Goal: Task Accomplishment & Management: Manage account settings

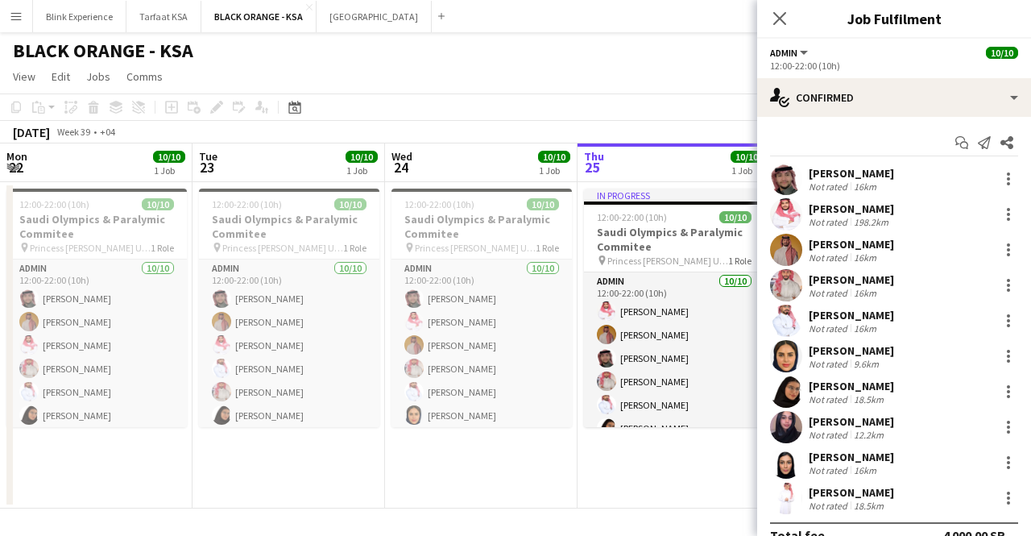
scroll to position [0, 483]
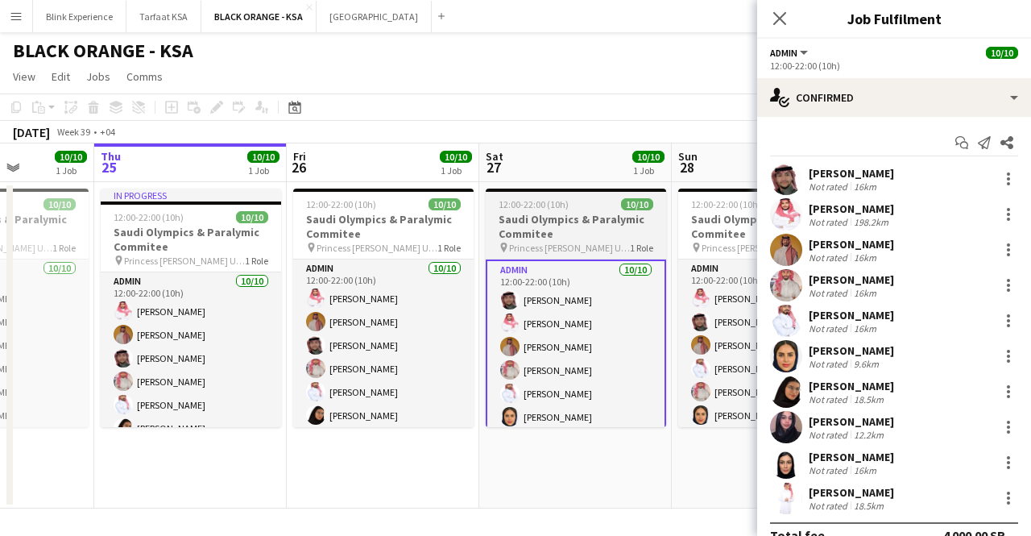
click at [586, 246] on span "Princess [PERSON_NAME] University" at bounding box center [569, 248] width 121 height 12
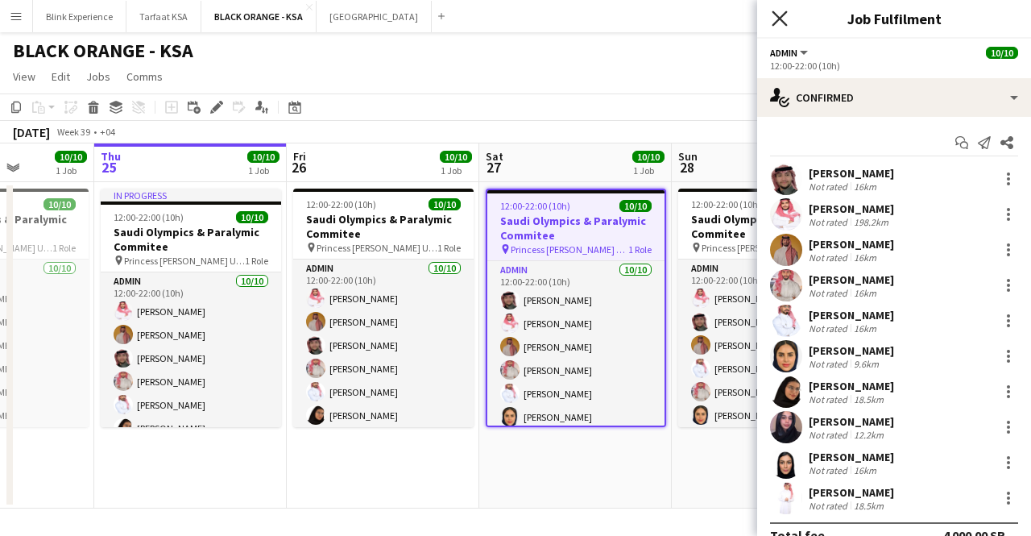
click at [783, 10] on app-icon "Close pop-in" at bounding box center [779, 18] width 23 height 23
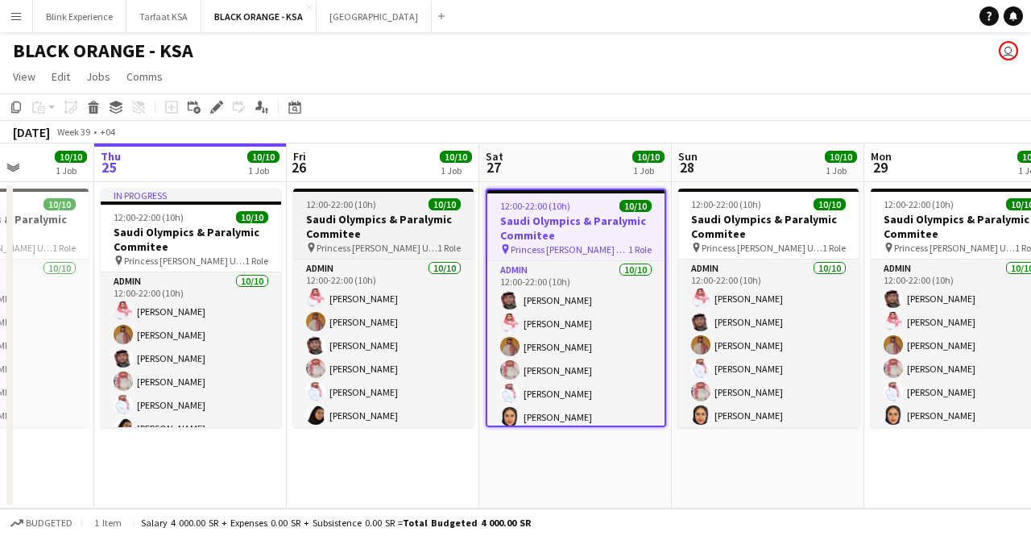
click at [416, 229] on h3 "Saudi Olympics & Paralymic Commitee" at bounding box center [383, 226] width 180 height 29
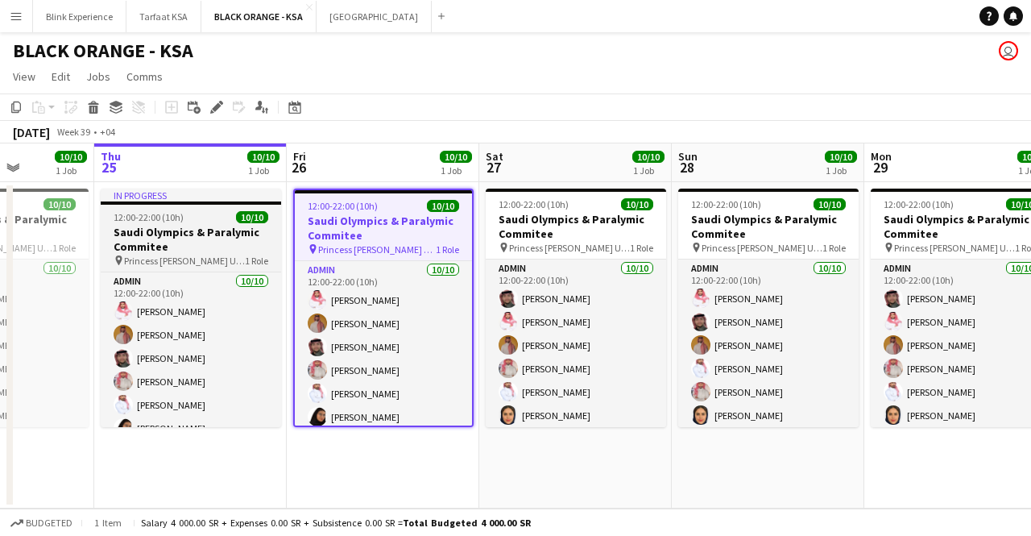
click at [159, 257] on span "Princess [PERSON_NAME] University" at bounding box center [184, 261] width 121 height 12
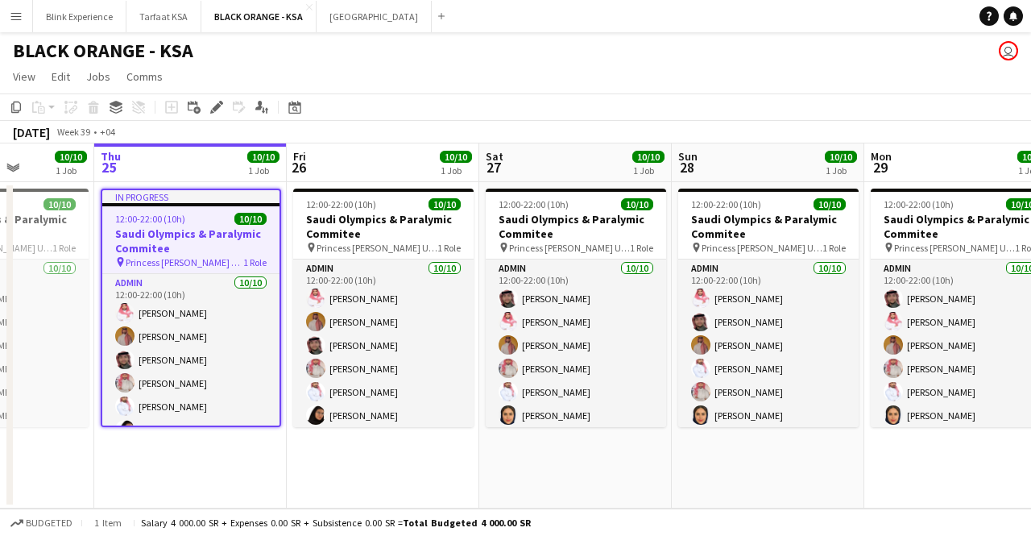
click at [25, 14] on button "Menu" at bounding box center [16, 16] width 32 height 32
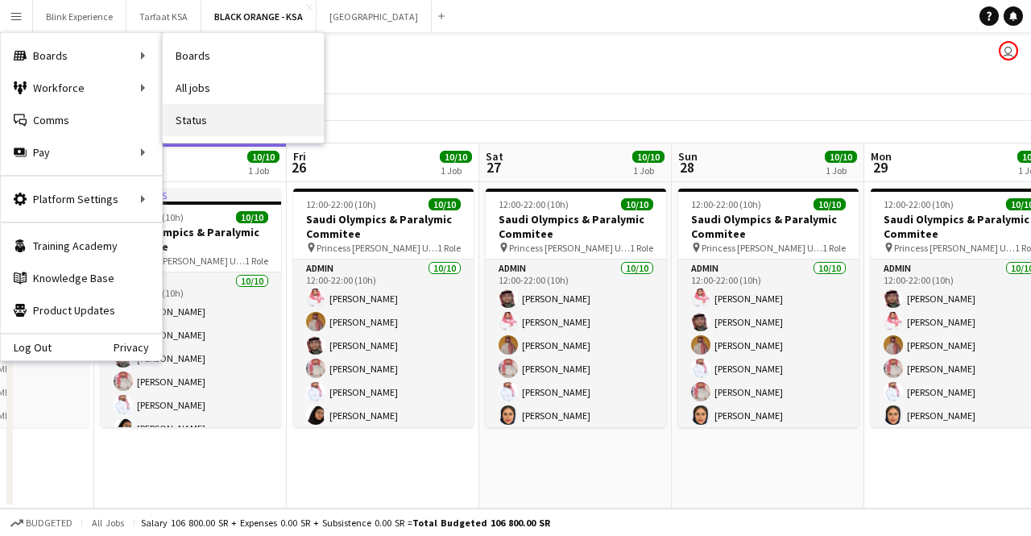
click at [234, 108] on link "Status" at bounding box center [243, 120] width 161 height 32
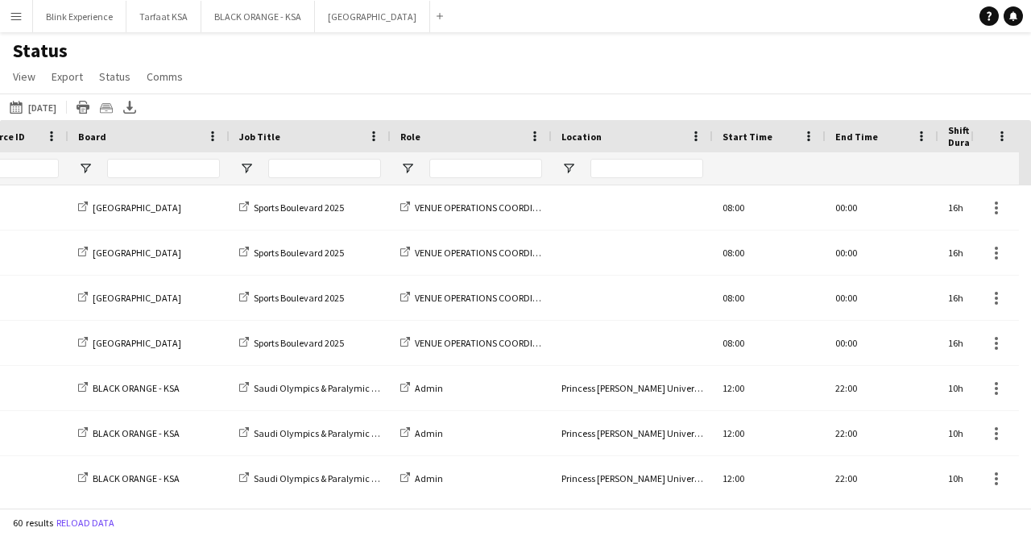
click at [665, 158] on div at bounding box center [646, 168] width 113 height 32
click at [665, 161] on input "Location Filter Input" at bounding box center [646, 168] width 113 height 19
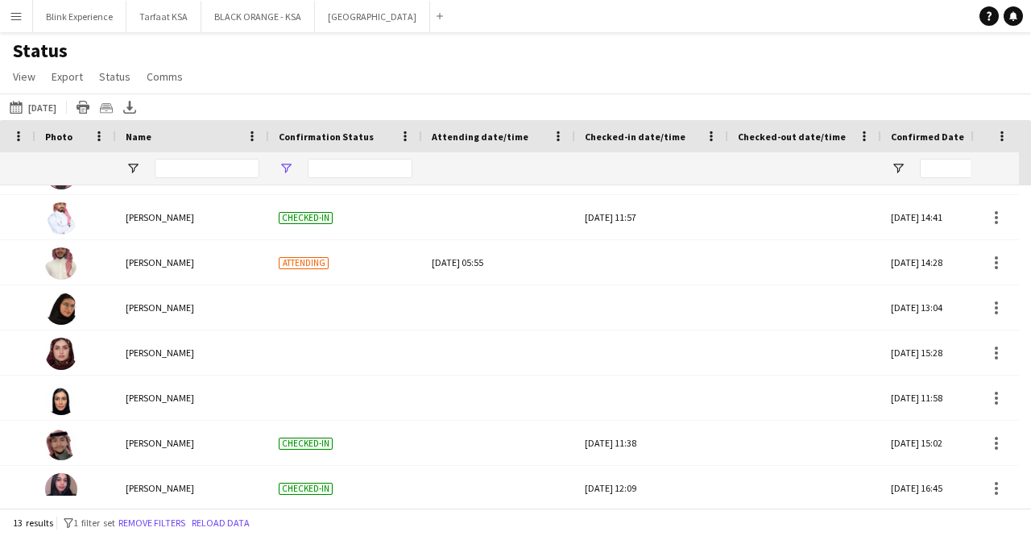
type input "**"
click at [283, 166] on span "Open Filter Menu" at bounding box center [286, 168] width 14 height 14
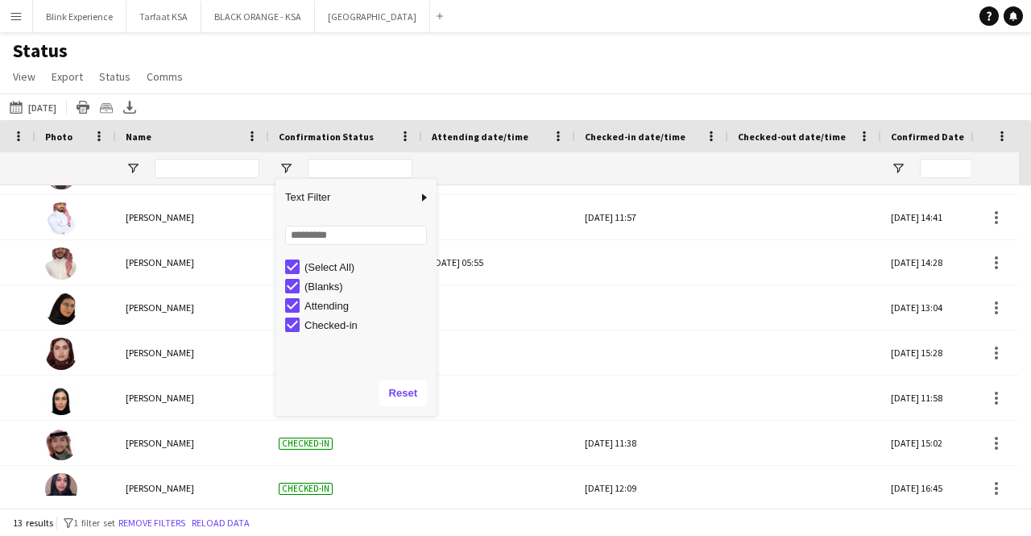
click at [300, 268] on div "(Select All)" at bounding box center [360, 266] width 151 height 19
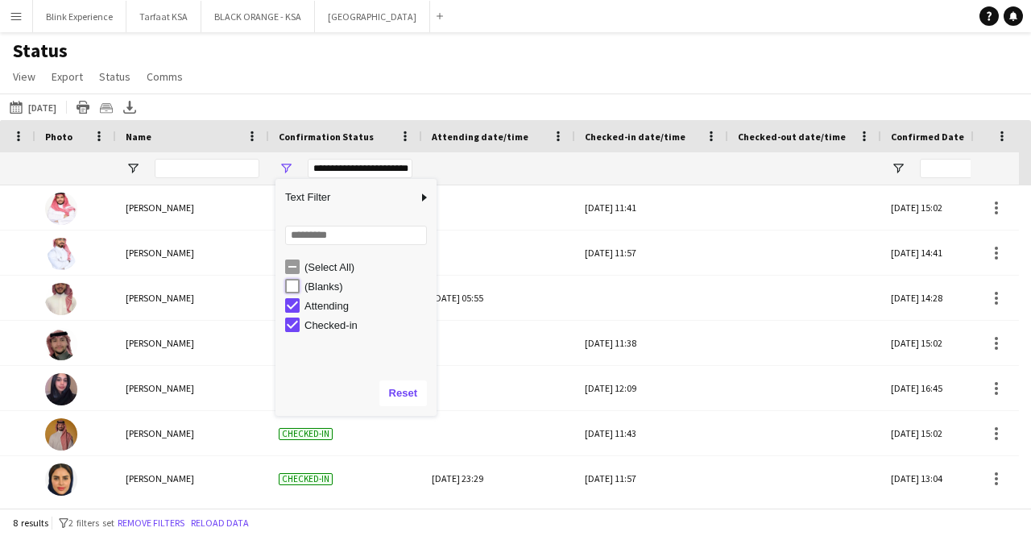
type input "**********"
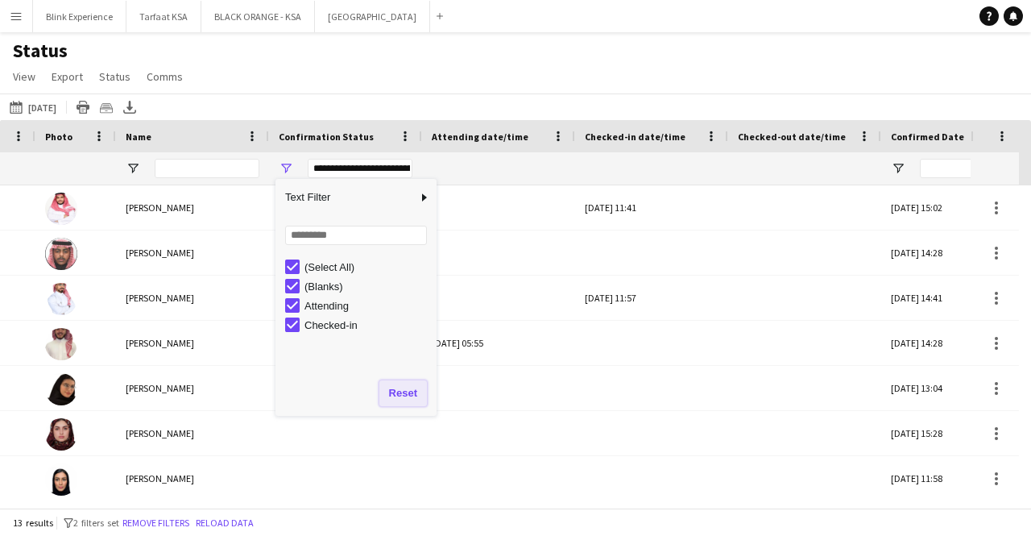
click at [398, 389] on button "Reset" at bounding box center [403, 393] width 48 height 26
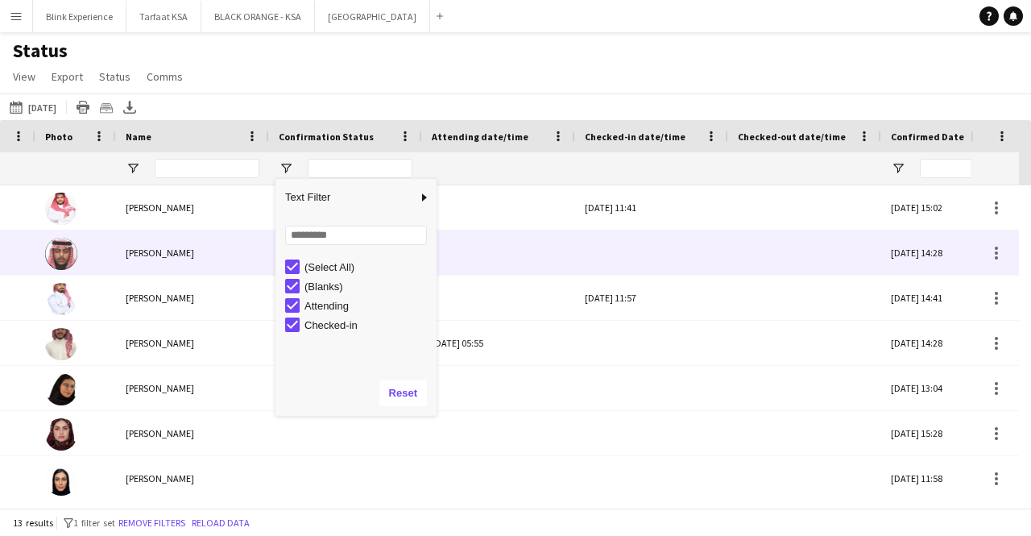
click at [480, 239] on div at bounding box center [499, 252] width 134 height 44
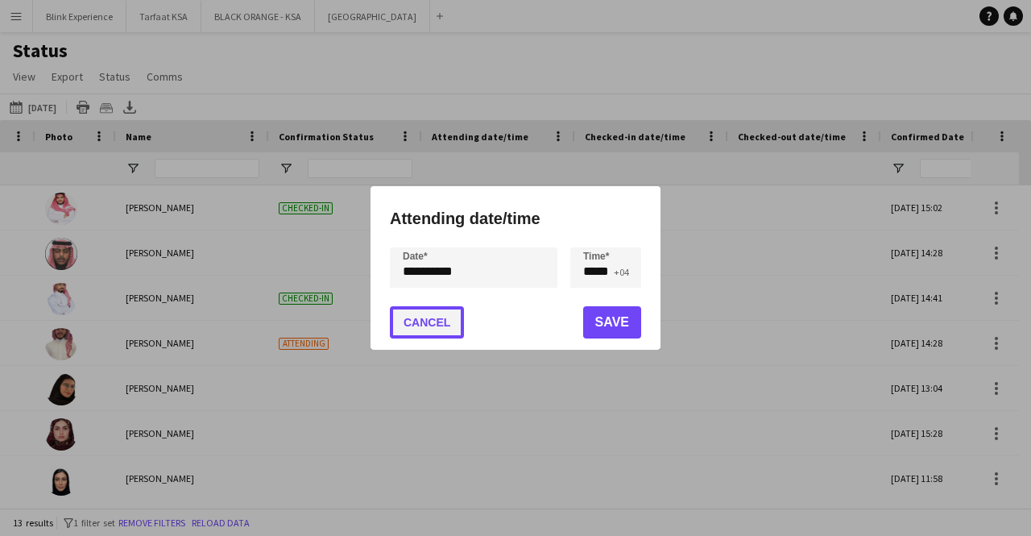
click at [422, 328] on button "Cancel" at bounding box center [427, 322] width 74 height 32
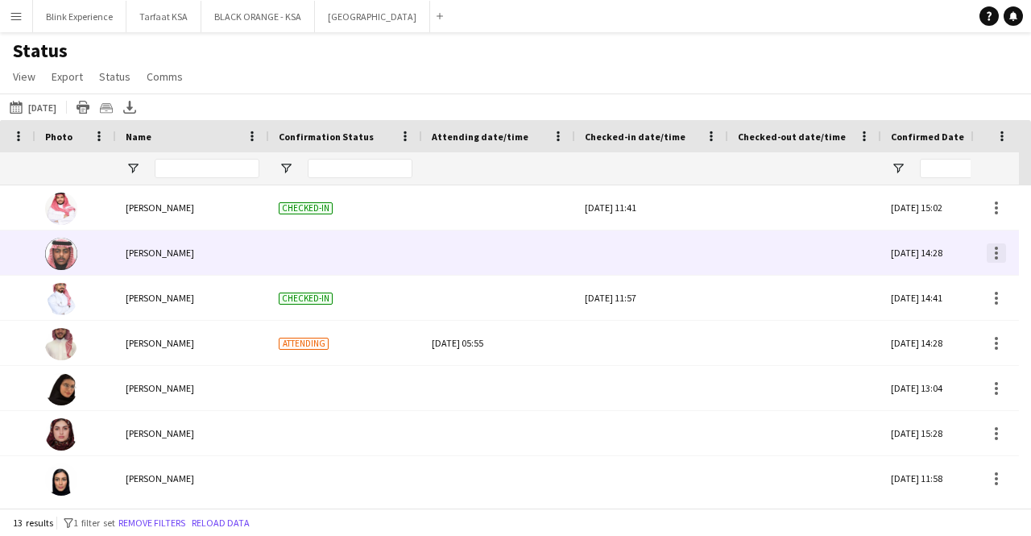
click at [996, 254] on div at bounding box center [996, 252] width 3 height 3
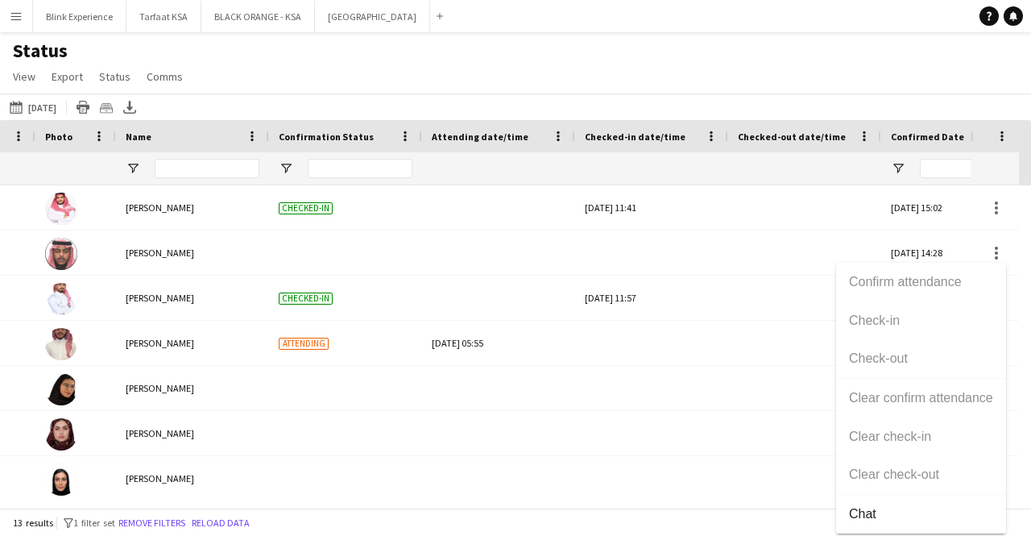
click at [909, 321] on div "Confirm attendance Check-in Check-out Clear confirm attendance Clear check-in C…" at bounding box center [921, 398] width 170 height 271
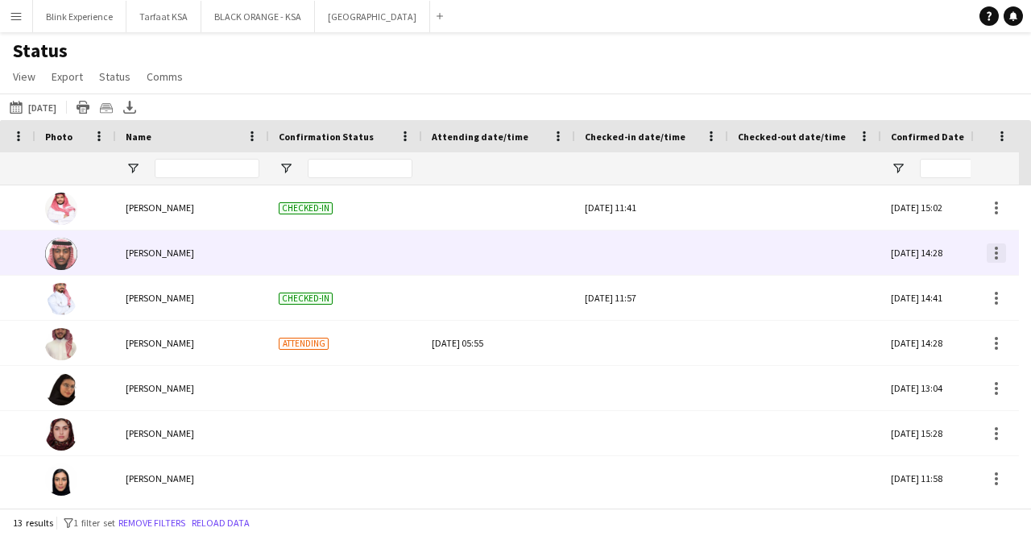
drag, startPoint x: 1007, startPoint y: 253, endPoint x: 997, endPoint y: 256, distance: 10.2
click at [1005, 254] on div at bounding box center [995, 252] width 48 height 44
click at [996, 257] on div at bounding box center [996, 257] width 3 height 3
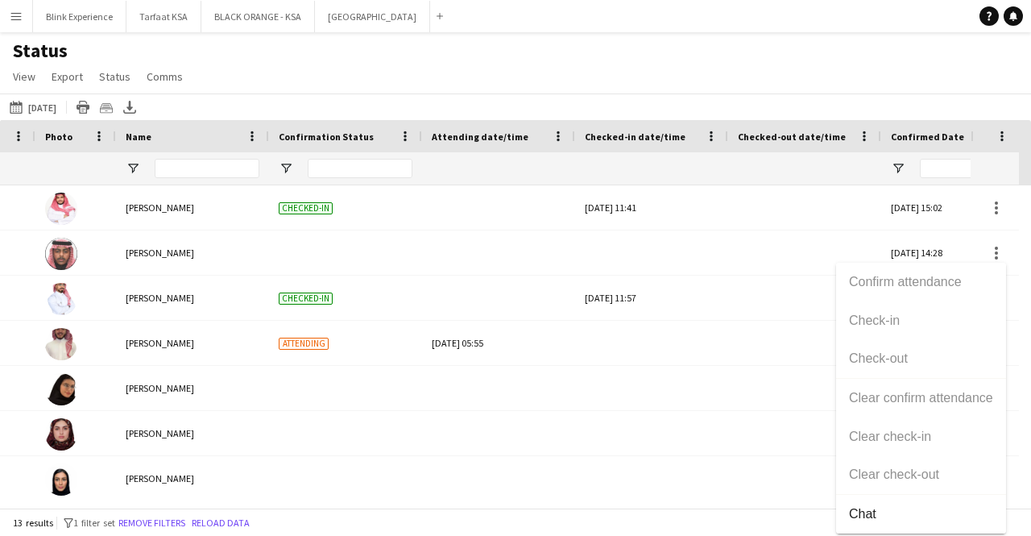
click at [864, 321] on div "Confirm attendance Check-in Check-out Clear confirm attendance Clear check-in C…" at bounding box center [921, 398] width 170 height 271
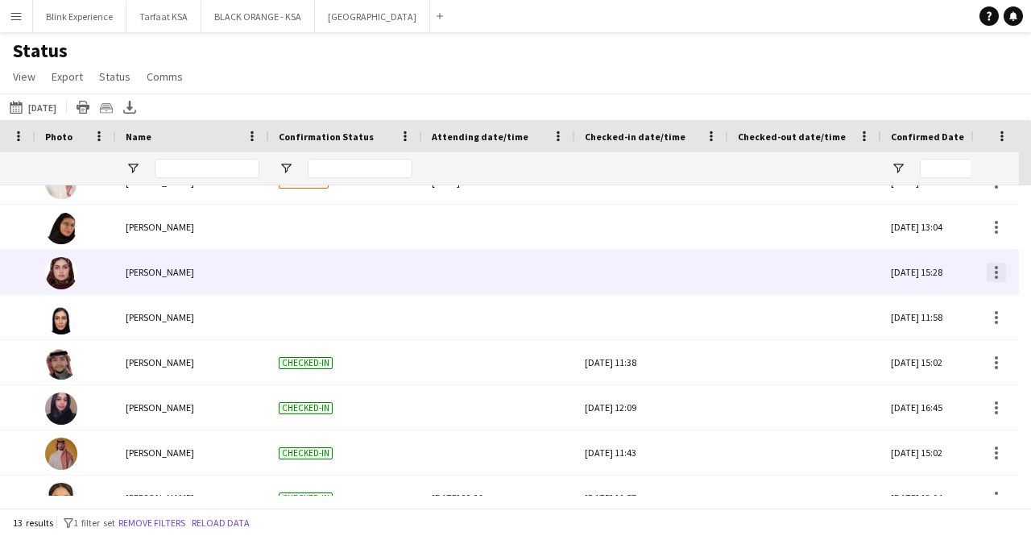
click at [989, 277] on div at bounding box center [996, 272] width 19 height 19
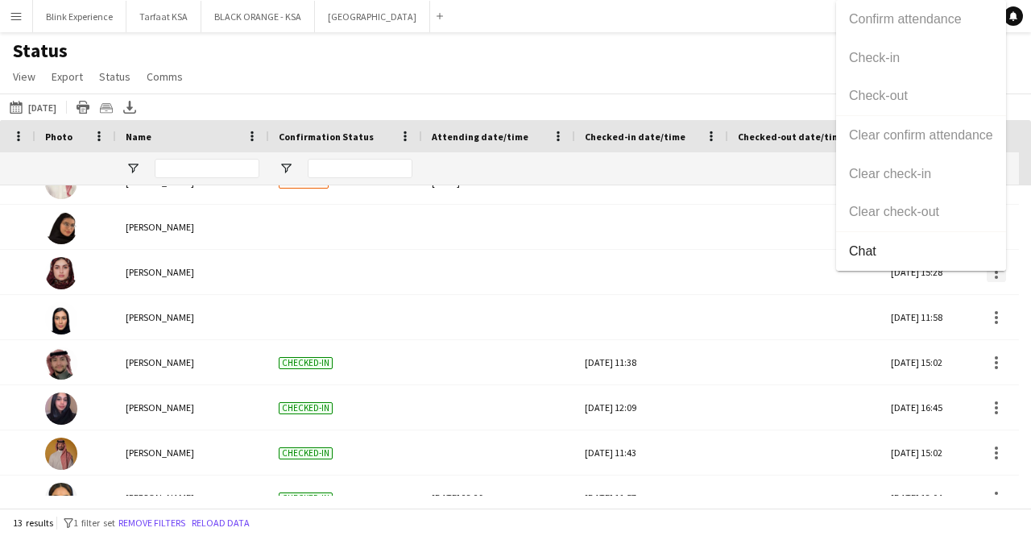
click at [989, 277] on div at bounding box center [515, 268] width 1031 height 536
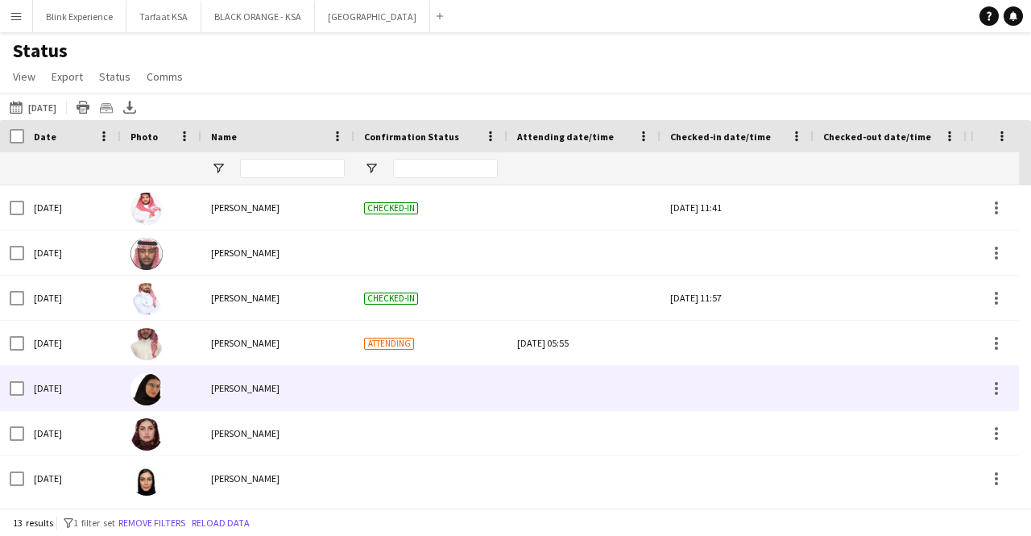
click at [245, 384] on span "[PERSON_NAME]" at bounding box center [245, 388] width 68 height 12
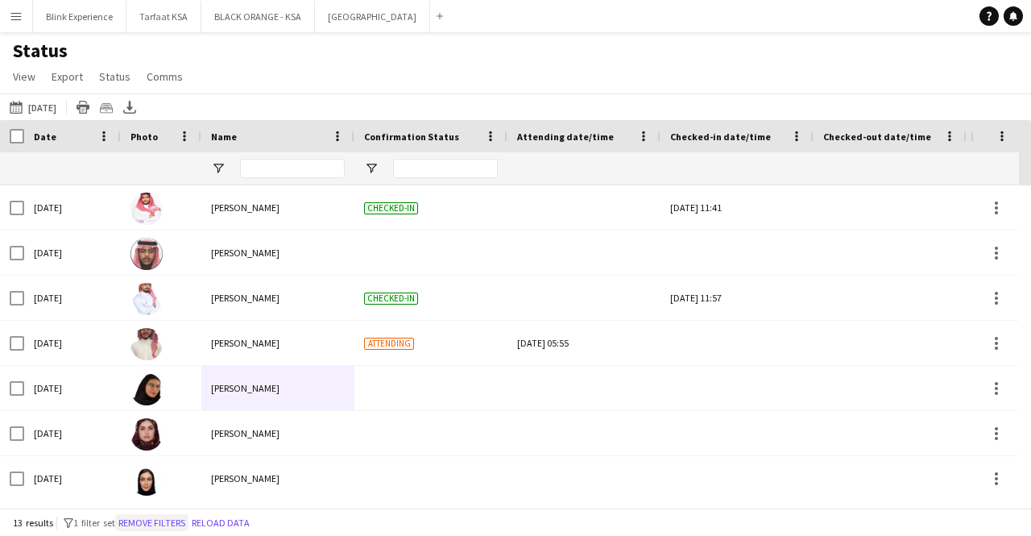
click at [182, 524] on button "Remove filters" at bounding box center [151, 523] width 73 height 18
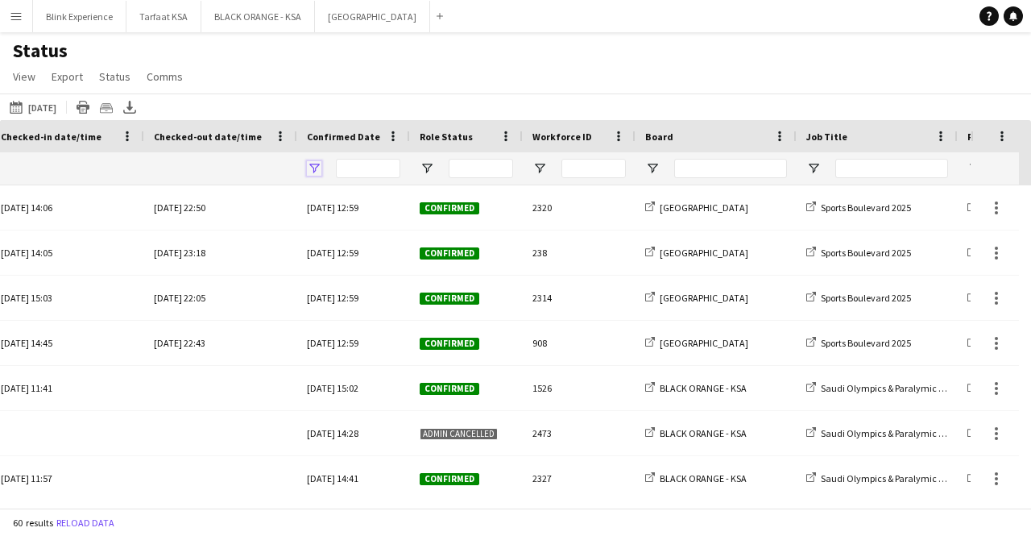
click at [308, 164] on span "Open Filter Menu" at bounding box center [314, 168] width 14 height 14
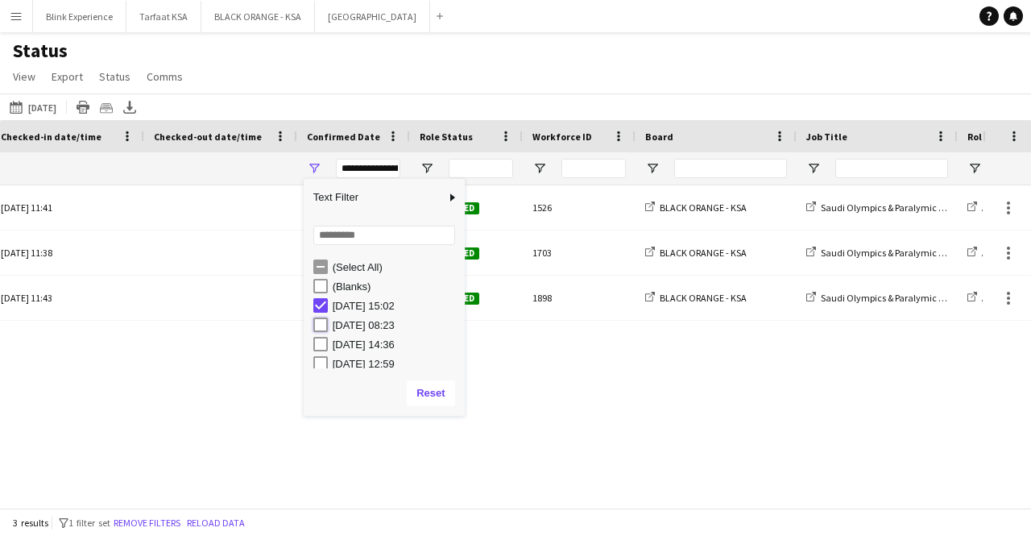
type input "**********"
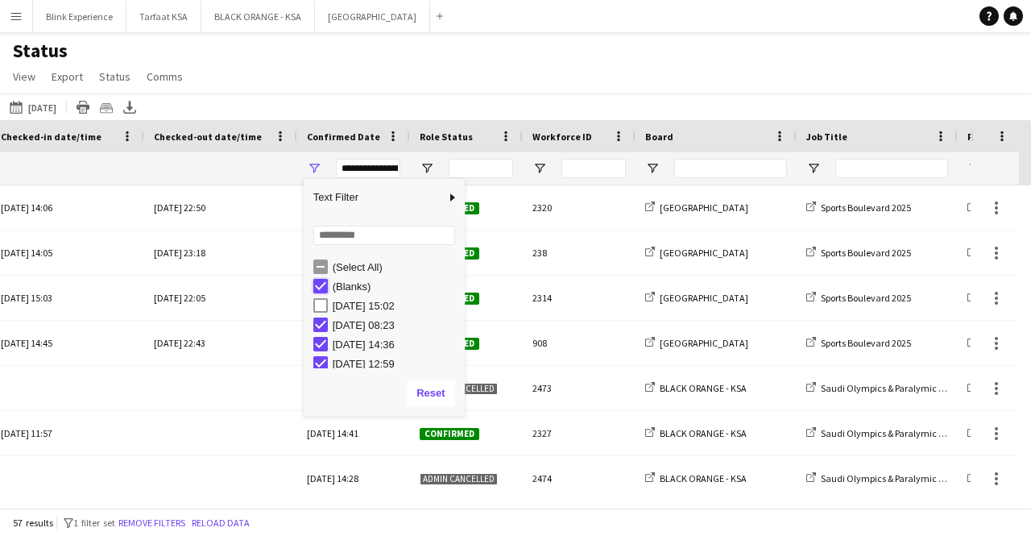
type input "**********"
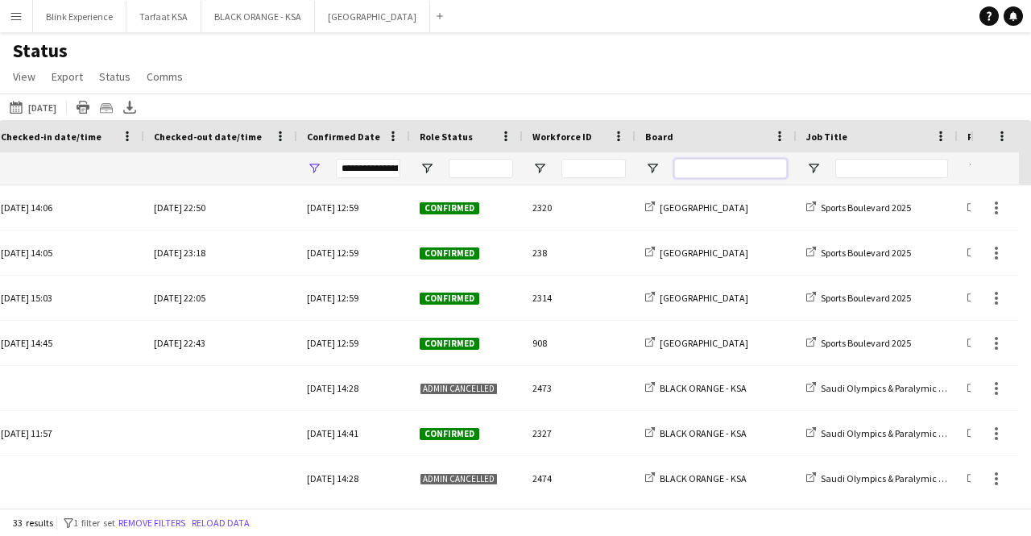
click at [743, 165] on input "Board Filter Input" at bounding box center [730, 168] width 113 height 19
type input "*"
type input "**********"
type input "**"
type input "**********"
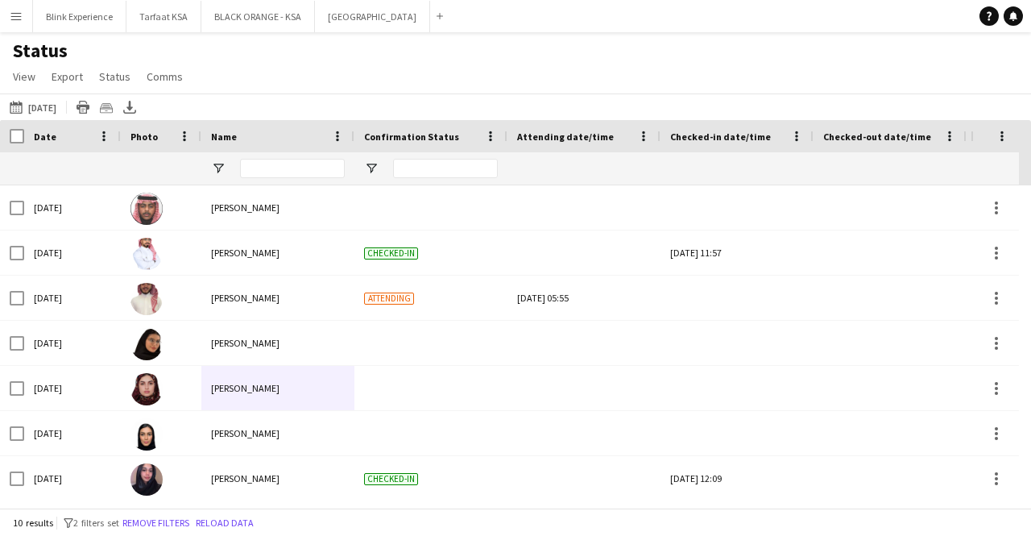
type input "**"
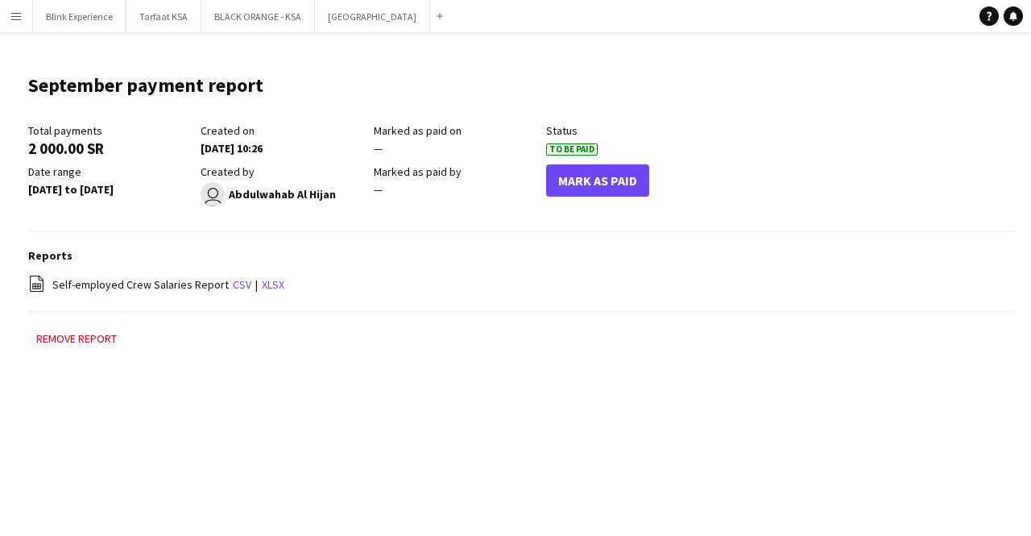
click at [8, 15] on button "Menu" at bounding box center [16, 16] width 32 height 32
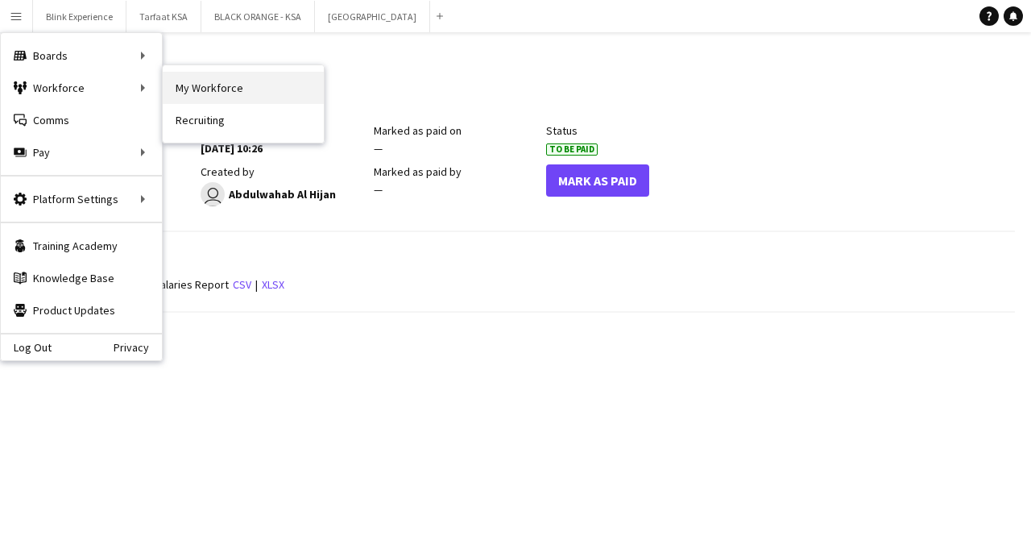
click at [214, 88] on link "My Workforce" at bounding box center [243, 88] width 161 height 32
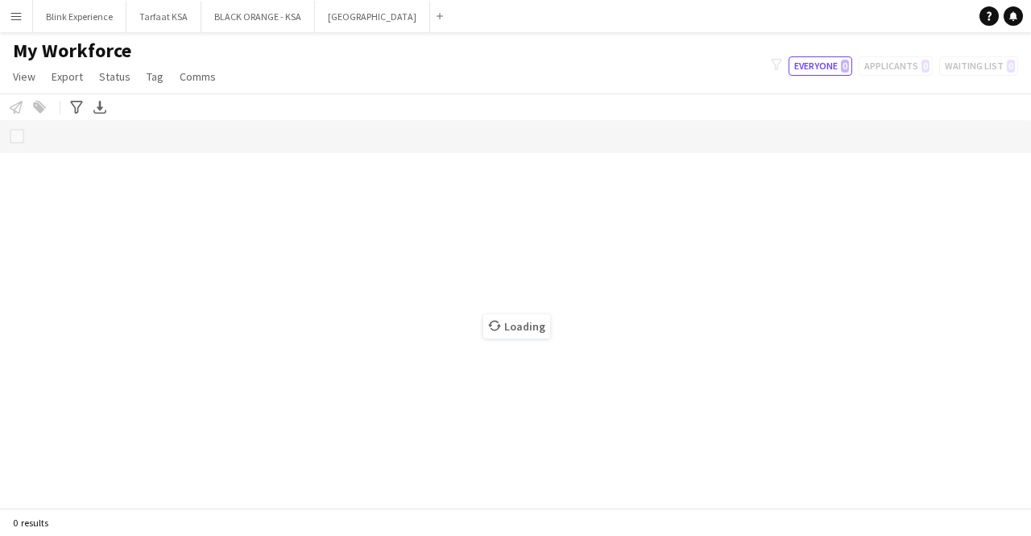
click at [26, 6] on button "Menu" at bounding box center [16, 16] width 32 height 32
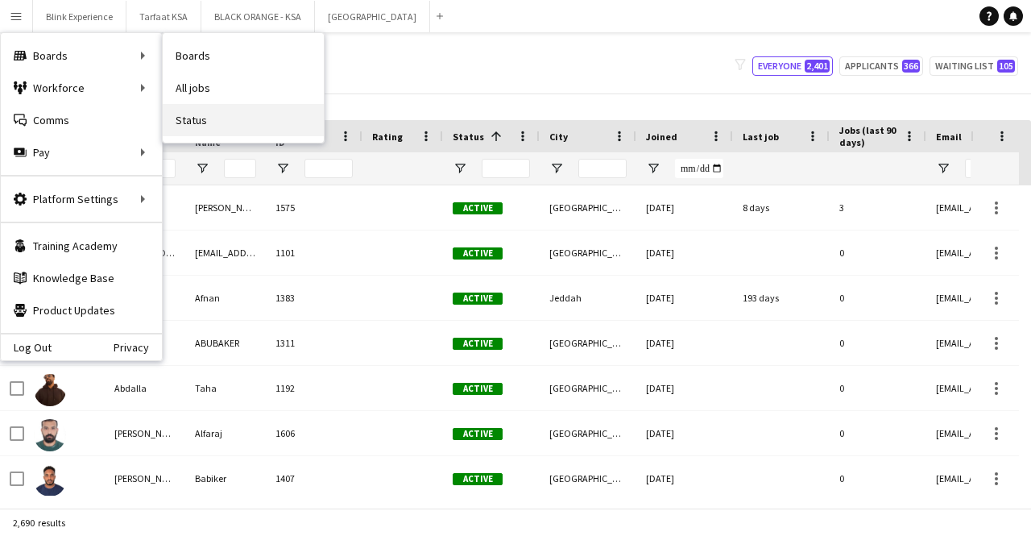
click at [195, 109] on link "Status" at bounding box center [243, 120] width 161 height 32
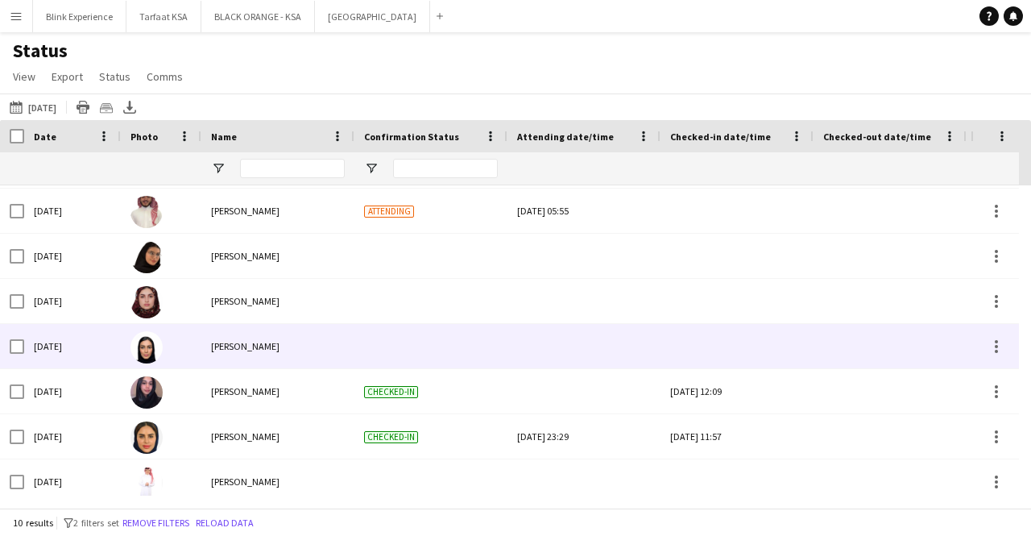
scroll to position [140, 0]
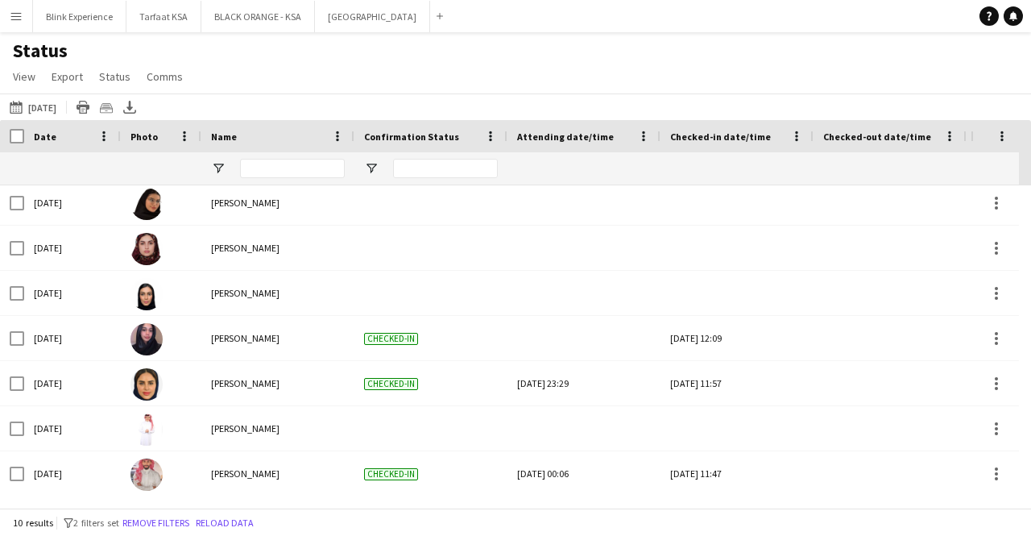
click at [48, 130] on span "Date" at bounding box center [45, 136] width 23 height 12
click at [49, 137] on span "Date" at bounding box center [45, 136] width 23 height 12
click at [177, 520] on button "Remove filters" at bounding box center [155, 523] width 73 height 18
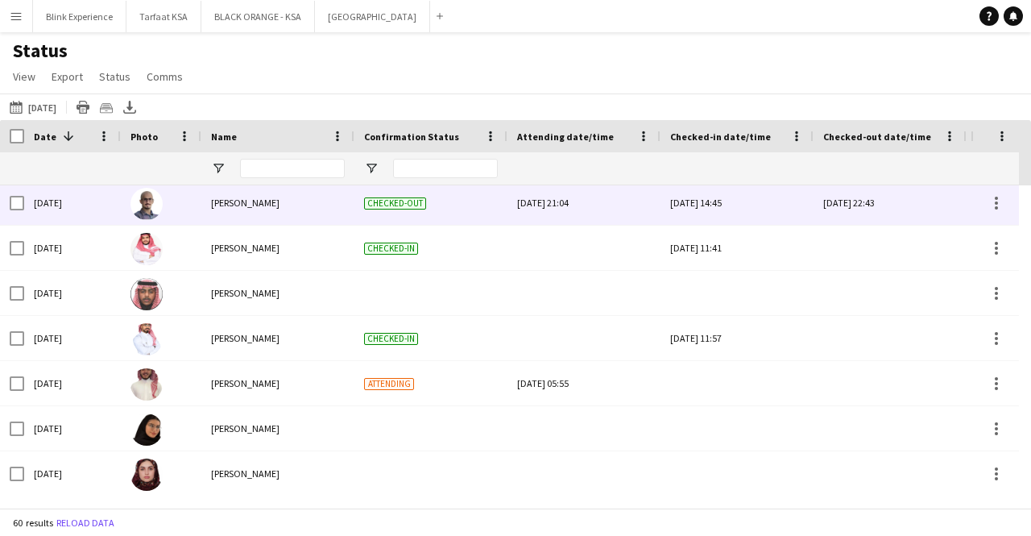
scroll to position [0, 0]
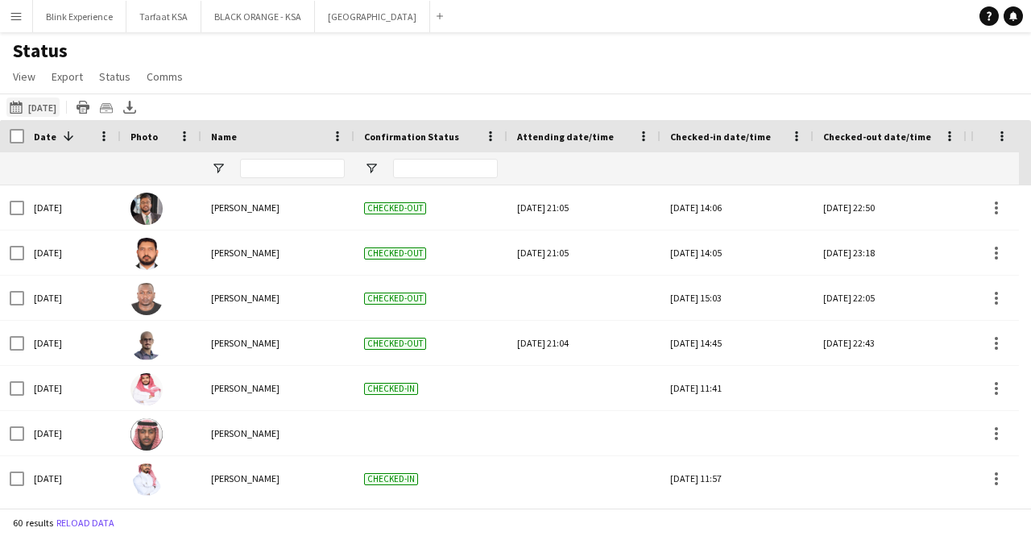
click at [50, 102] on button "22-09-2025 to 28-09-2025 18-09-2025" at bounding box center [32, 106] width 53 height 19
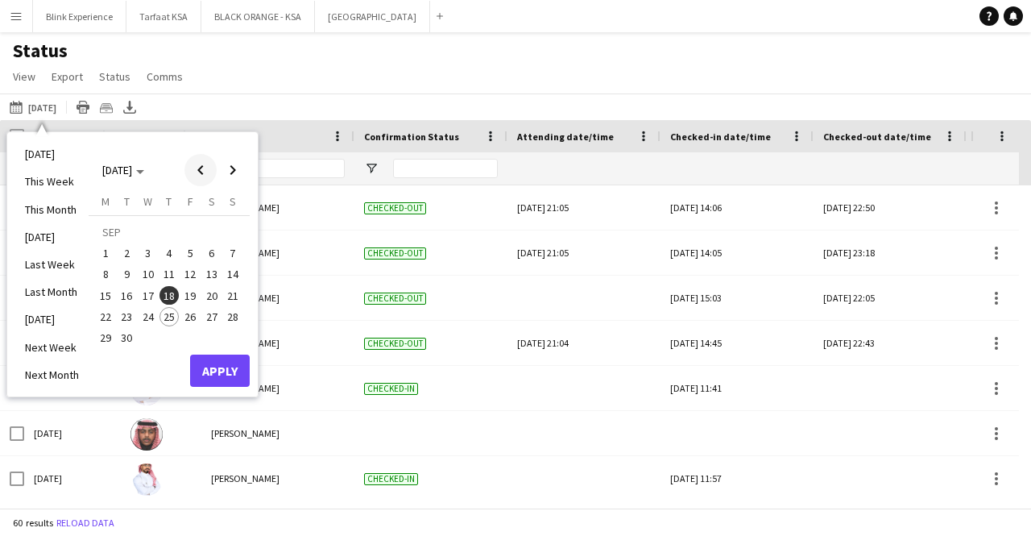
click at [203, 175] on span "Previous month" at bounding box center [200, 170] width 32 height 32
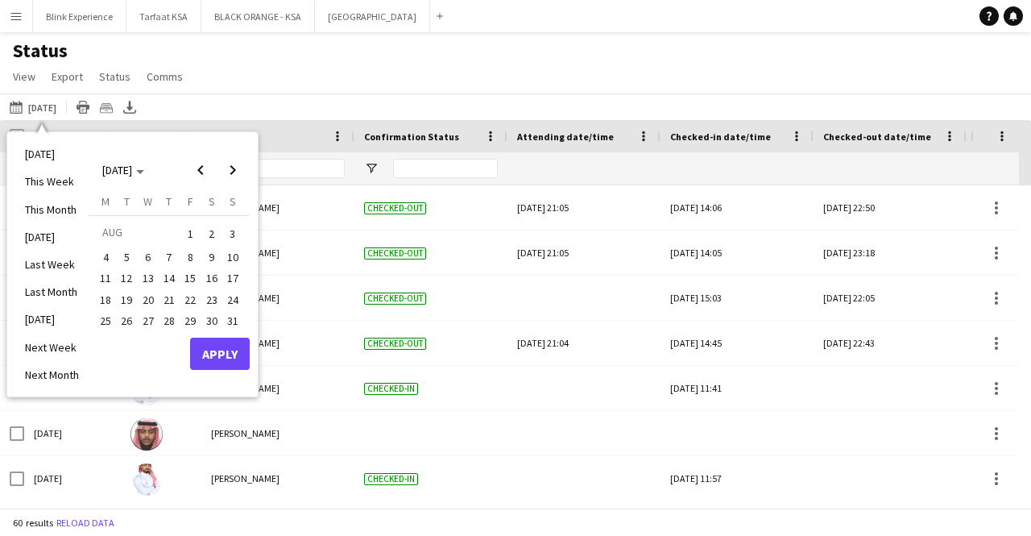
click at [239, 258] on span "10" at bounding box center [232, 256] width 19 height 19
click at [233, 167] on span "Next month" at bounding box center [233, 170] width 32 height 32
click at [171, 317] on span "25" at bounding box center [168, 316] width 19 height 19
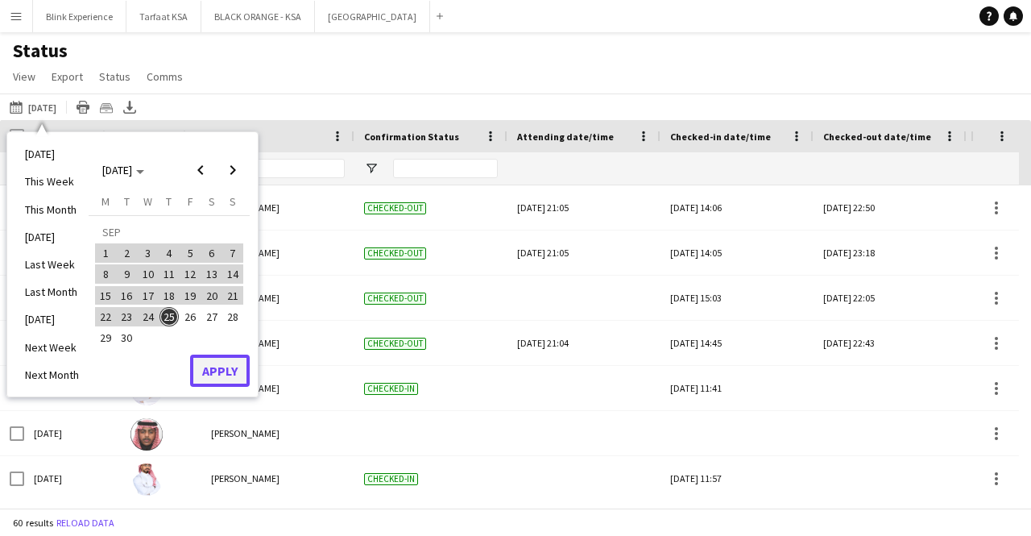
click at [223, 367] on button "Apply" at bounding box center [220, 370] width 60 height 32
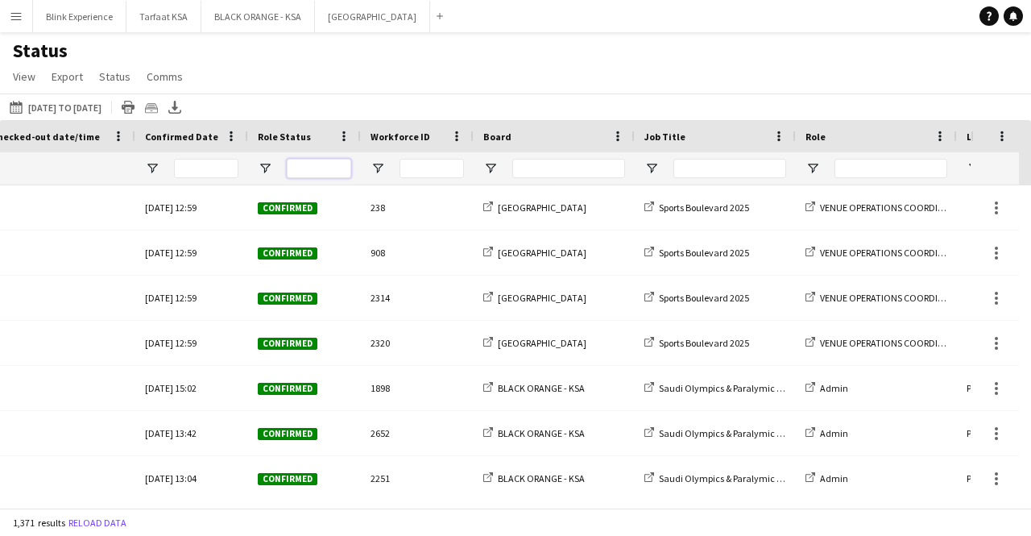
click at [309, 165] on input "Role Status Filter Input" at bounding box center [319, 168] width 64 height 19
click at [850, 172] on input "Role Filter Input" at bounding box center [891, 168] width 113 height 19
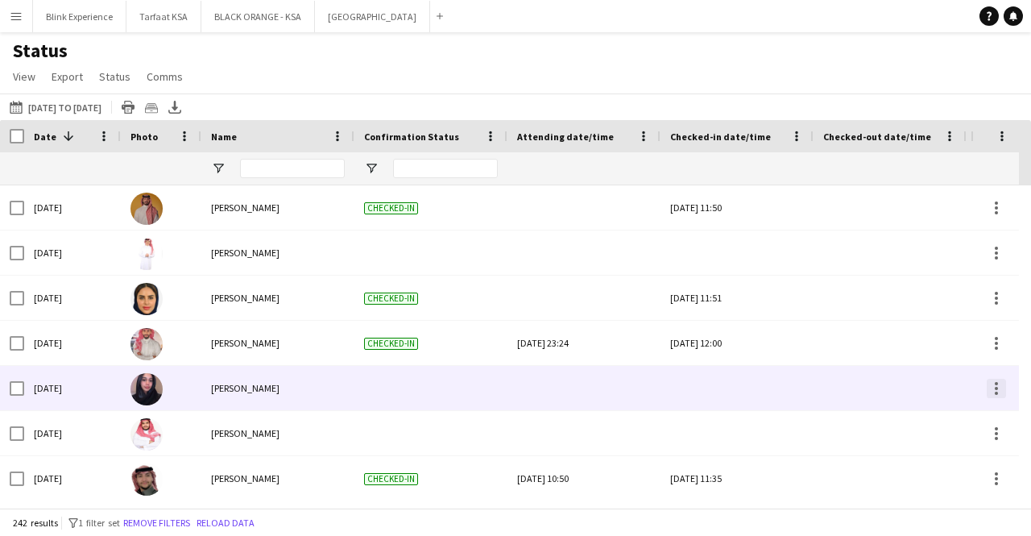
type input "**"
click at [992, 384] on div at bounding box center [996, 388] width 19 height 19
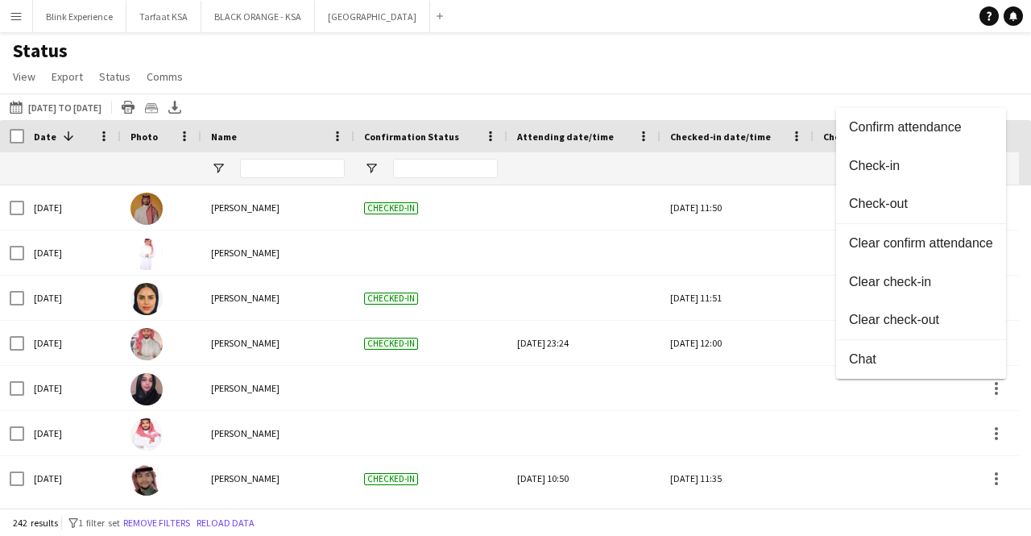
click at [300, 399] on div at bounding box center [515, 268] width 1031 height 536
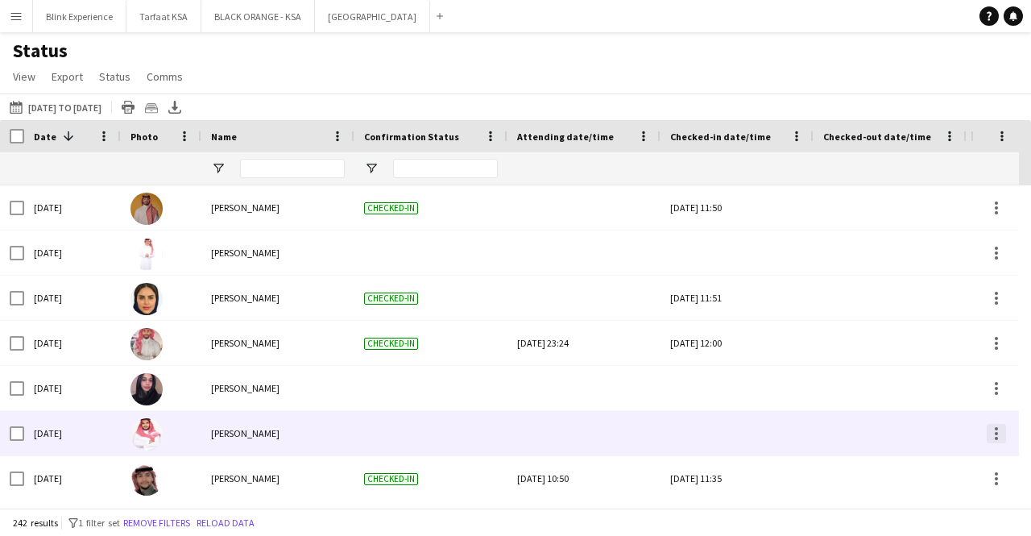
click at [998, 431] on div at bounding box center [996, 433] width 19 height 19
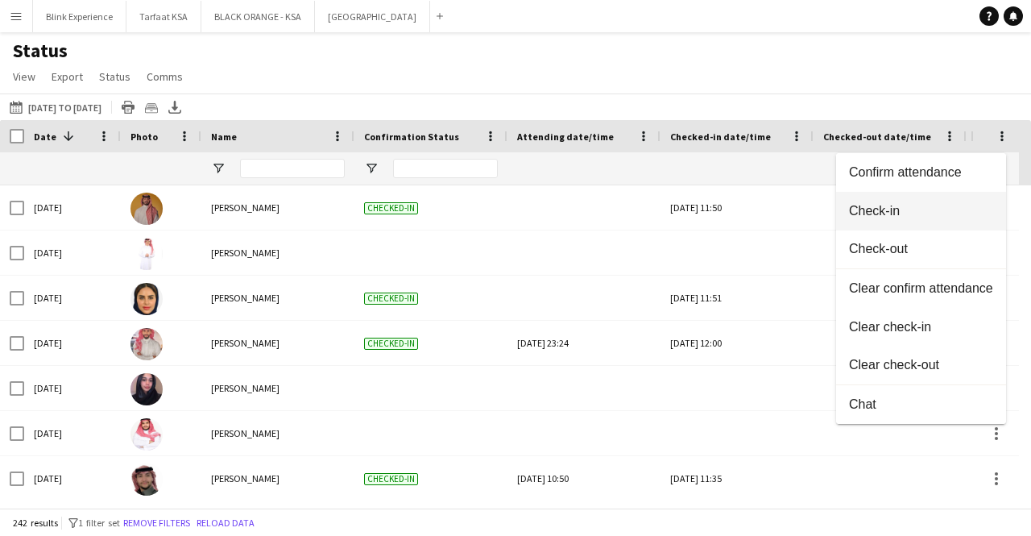
click at [919, 215] on span "Check-in" at bounding box center [921, 211] width 144 height 14
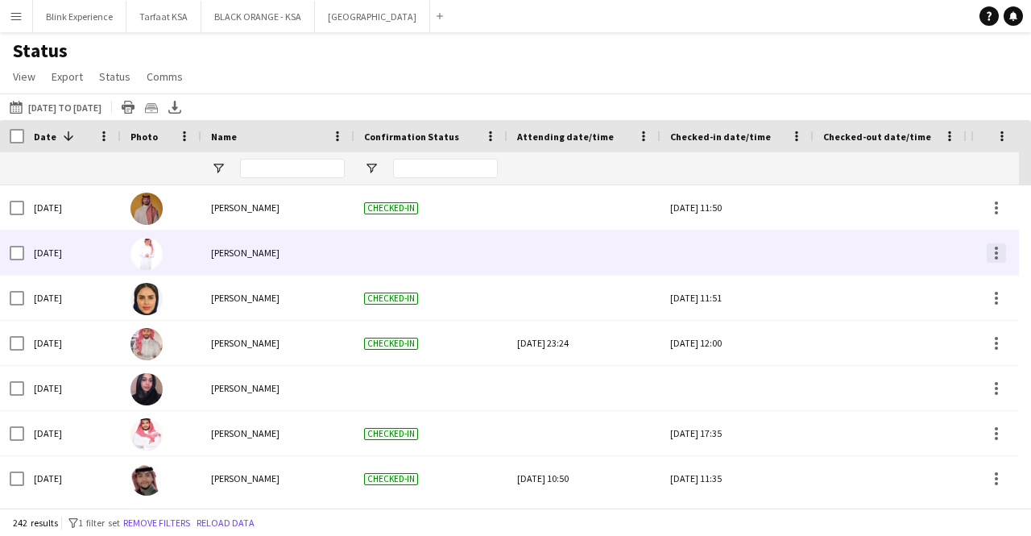
click at [988, 249] on div at bounding box center [996, 252] width 19 height 19
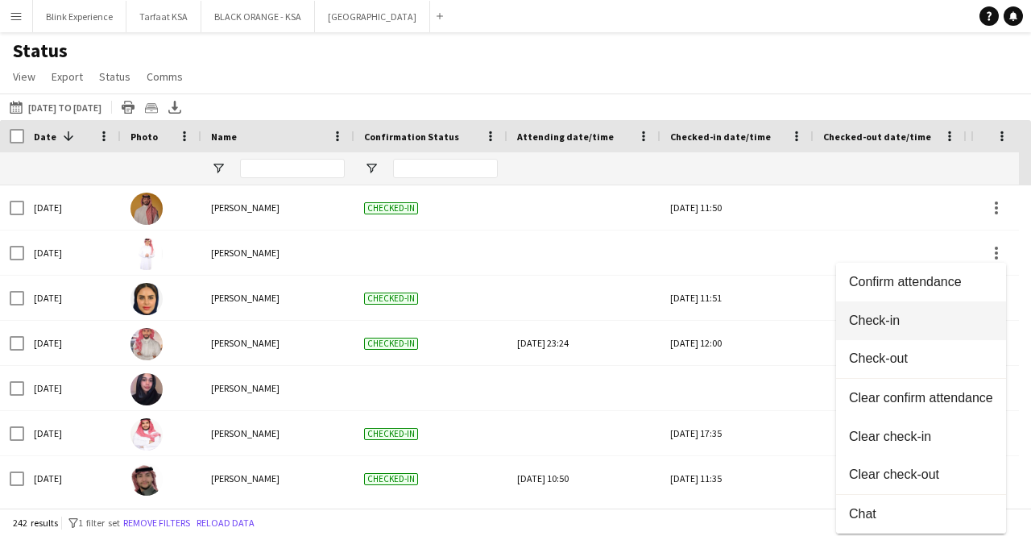
click at [888, 310] on button "Check-in" at bounding box center [921, 320] width 170 height 39
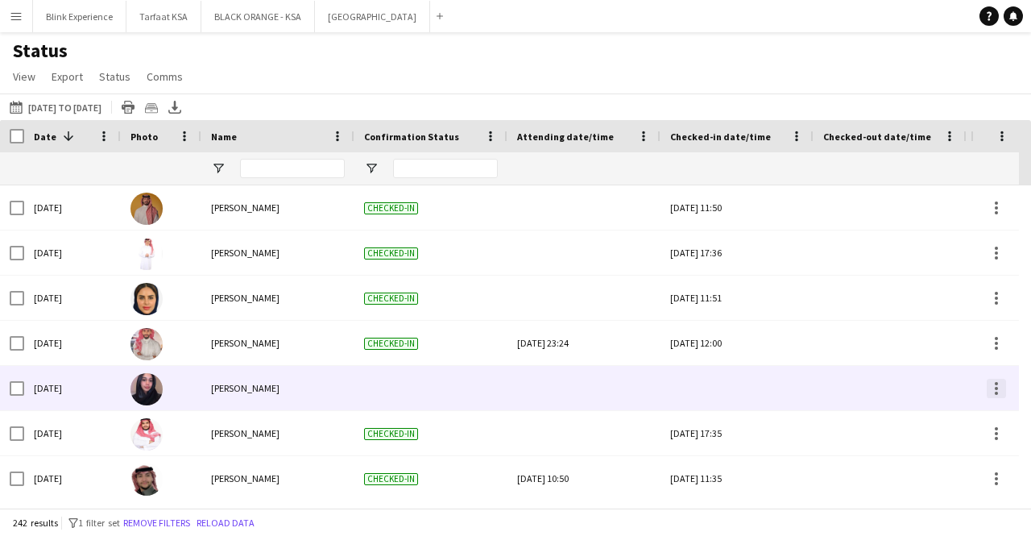
click at [1001, 391] on div at bounding box center [996, 388] width 19 height 19
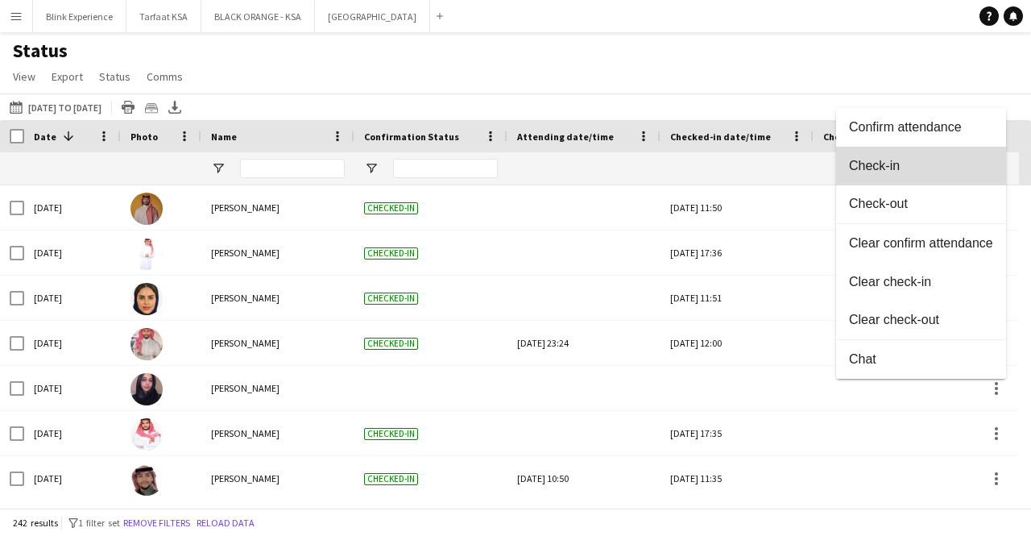
click at [932, 172] on span "Check-in" at bounding box center [921, 166] width 144 height 14
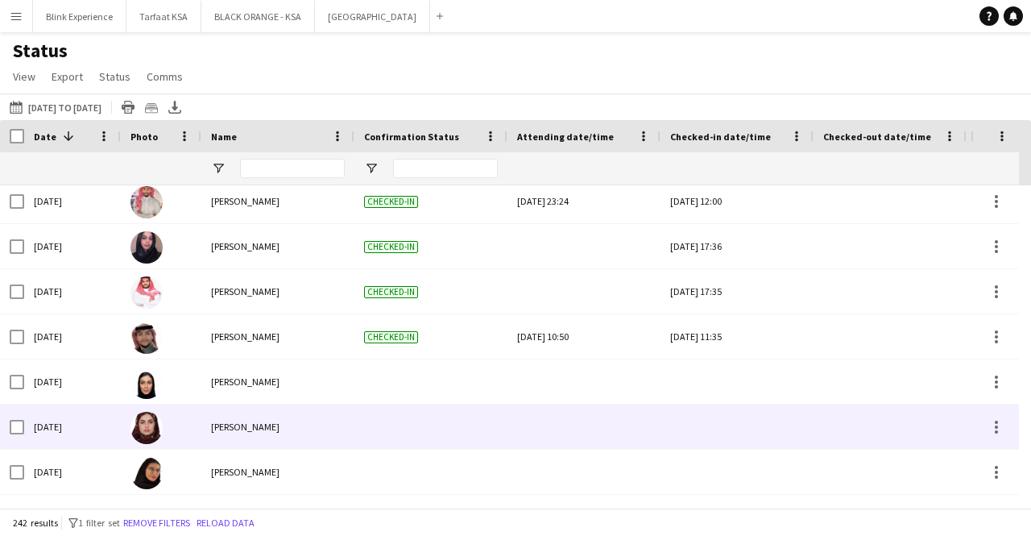
scroll to position [161, 0]
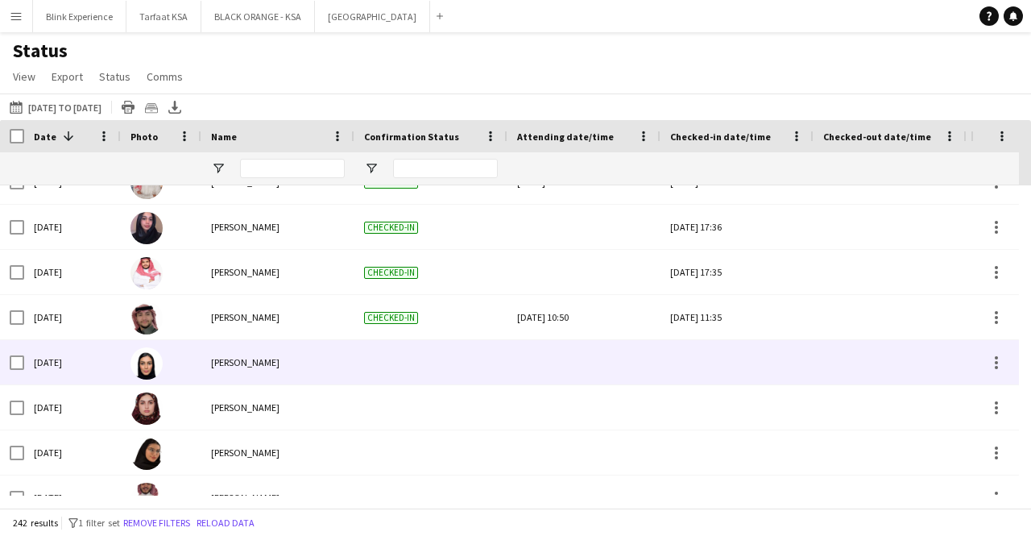
click at [997, 372] on div at bounding box center [995, 362] width 48 height 44
click at [1000, 367] on div at bounding box center [996, 362] width 19 height 19
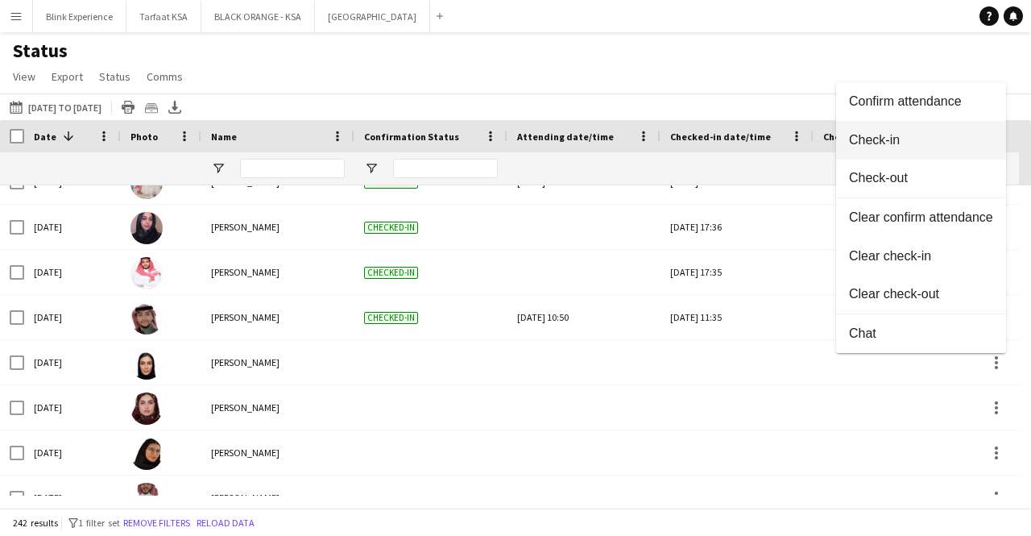
click at [895, 142] on span "Check-in" at bounding box center [921, 140] width 144 height 14
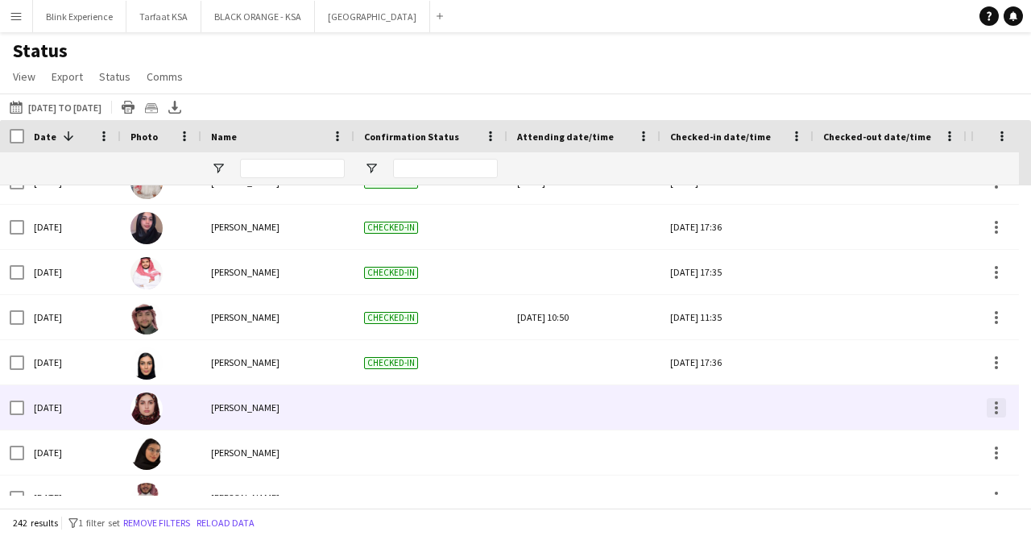
click at [991, 402] on div at bounding box center [996, 407] width 19 height 19
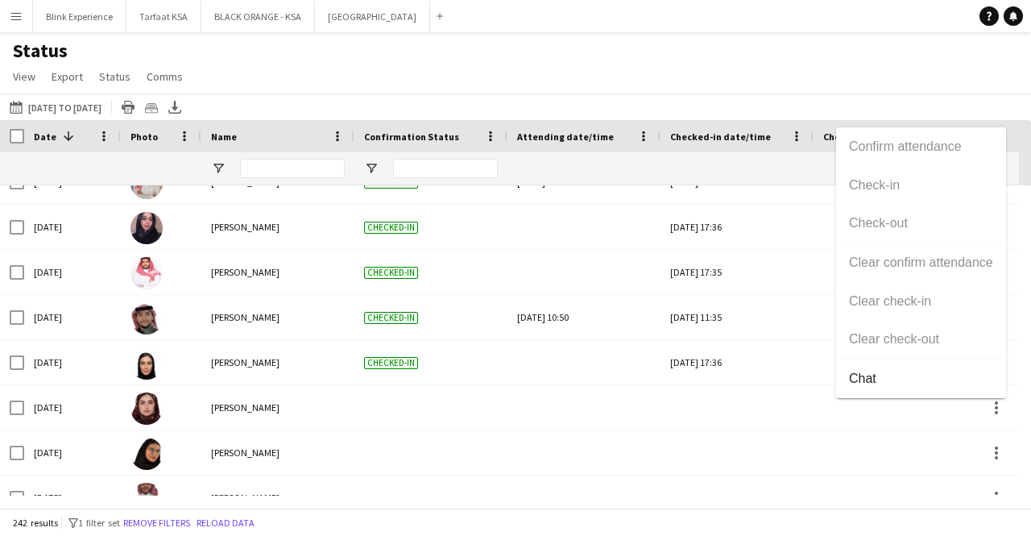
click at [997, 458] on div at bounding box center [515, 268] width 1031 height 536
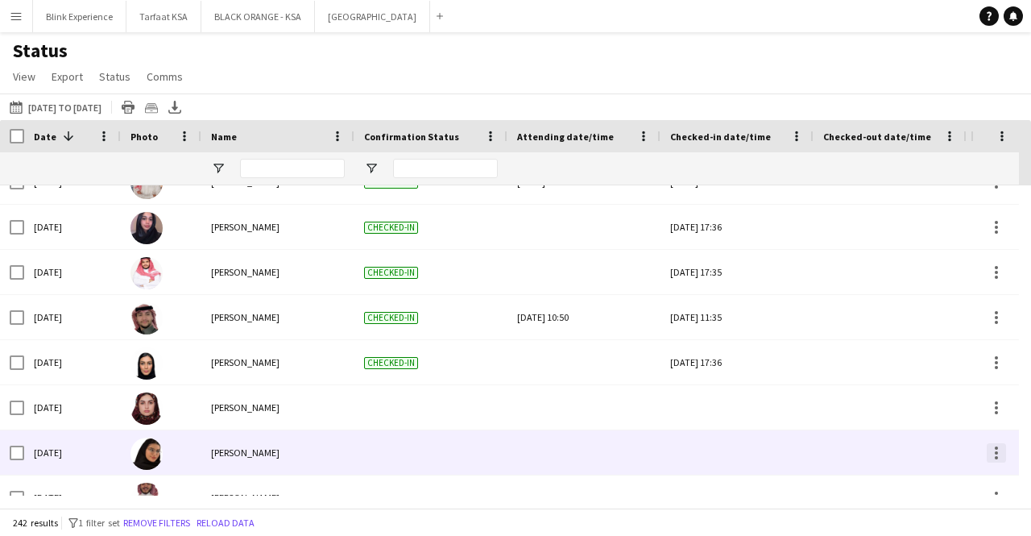
click at [997, 456] on div at bounding box center [996, 457] width 3 height 3
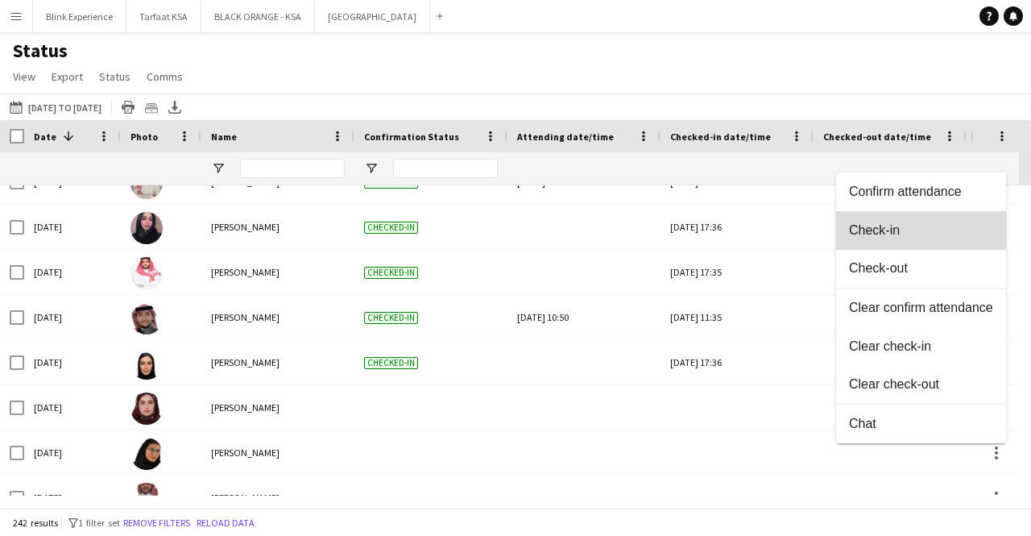
click at [901, 227] on span "Check-in" at bounding box center [921, 230] width 144 height 14
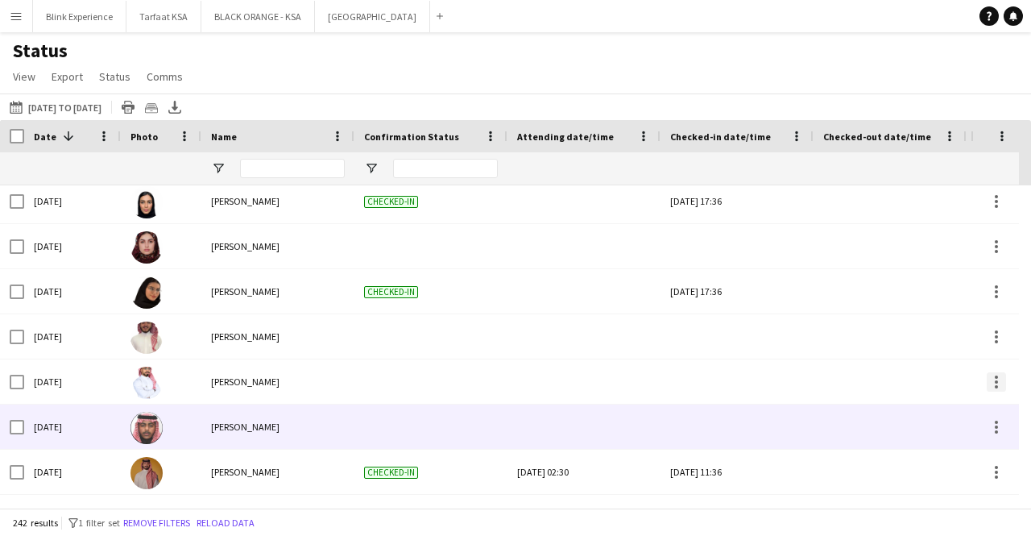
scroll to position [403, 0]
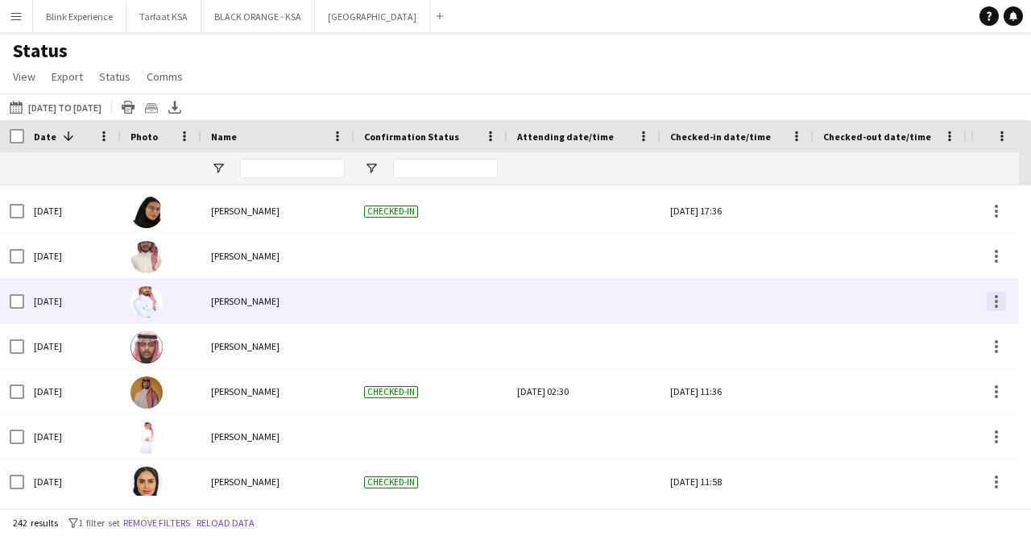
click at [999, 301] on div at bounding box center [996, 301] width 19 height 19
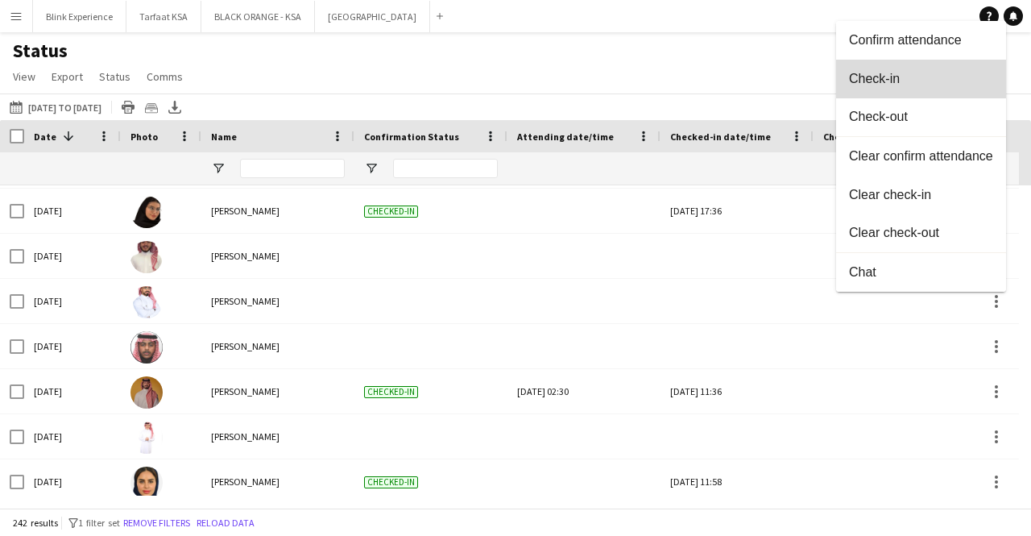
click at [918, 72] on span "Check-in" at bounding box center [921, 79] width 144 height 14
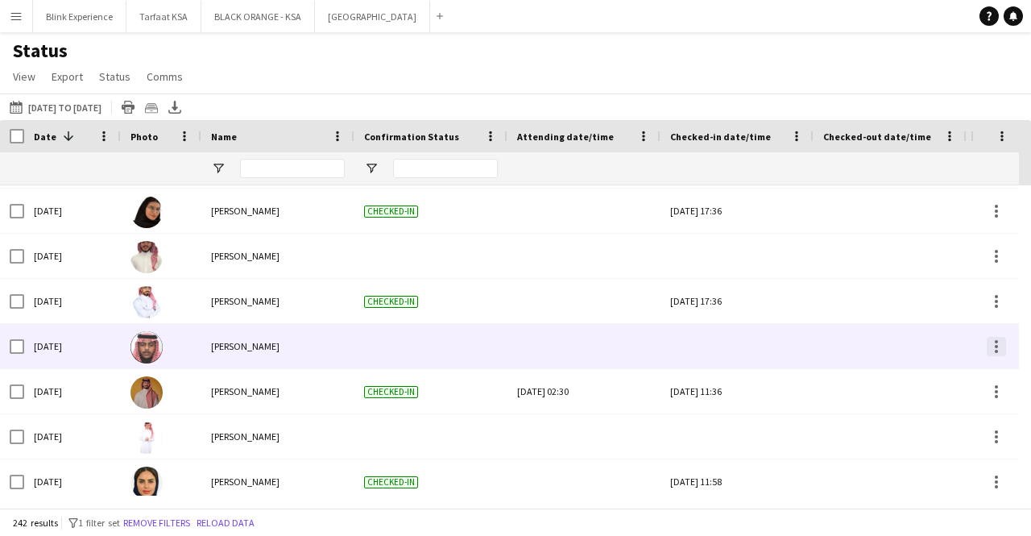
click at [997, 351] on div at bounding box center [996, 351] width 3 height 3
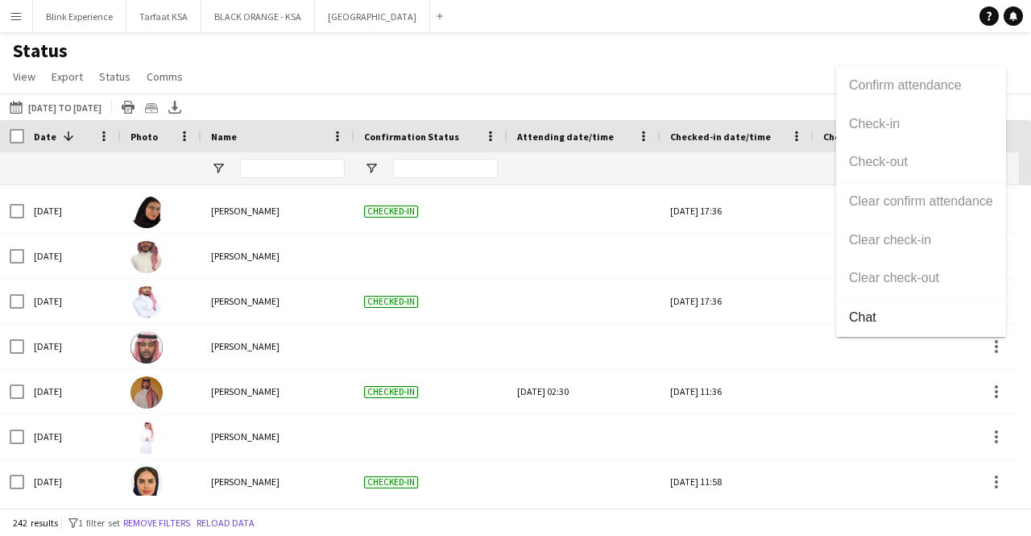
click at [936, 392] on div at bounding box center [515, 268] width 1031 height 536
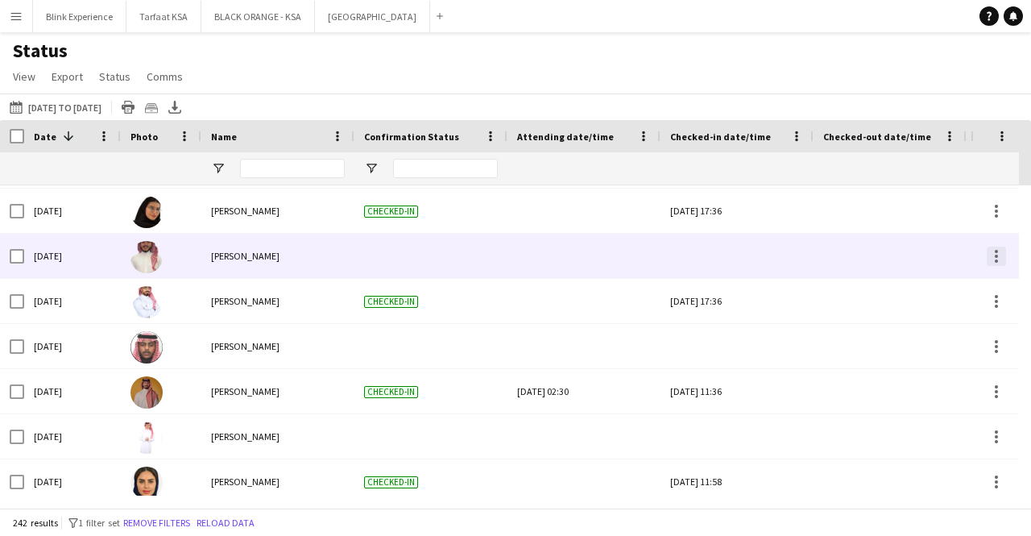
click at [997, 252] on div at bounding box center [996, 255] width 19 height 19
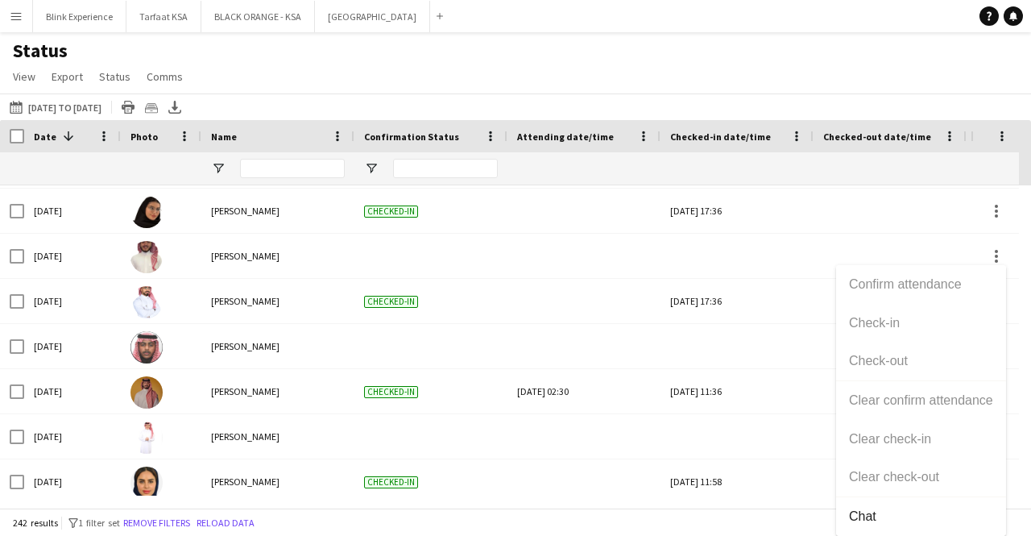
click at [993, 217] on div at bounding box center [515, 268] width 1031 height 536
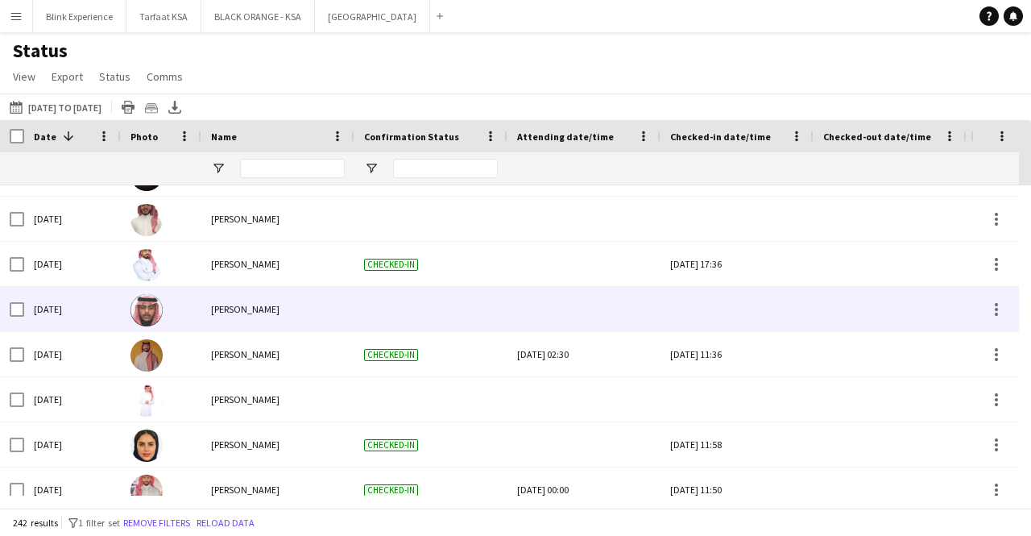
scroll to position [483, 0]
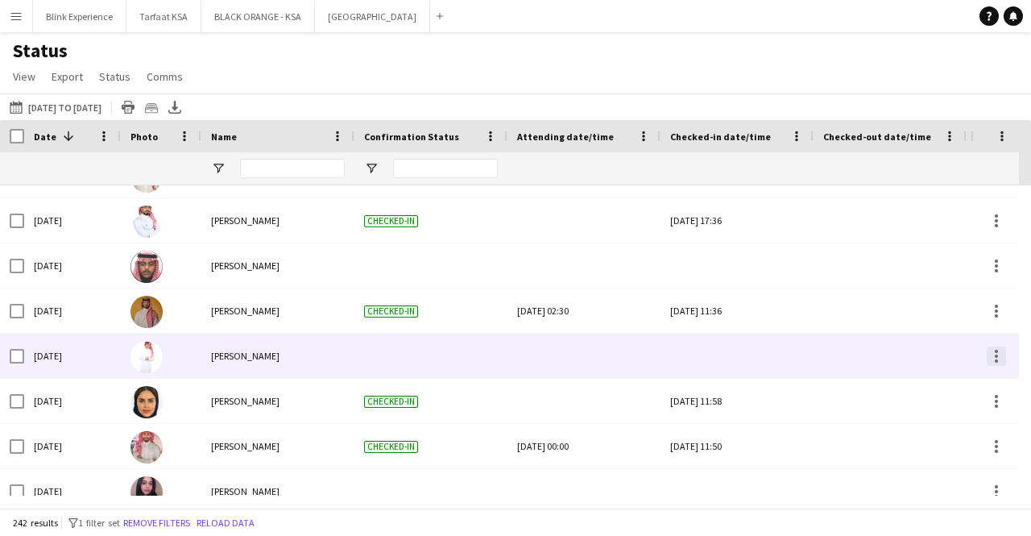
click at [998, 353] on div at bounding box center [996, 355] width 19 height 19
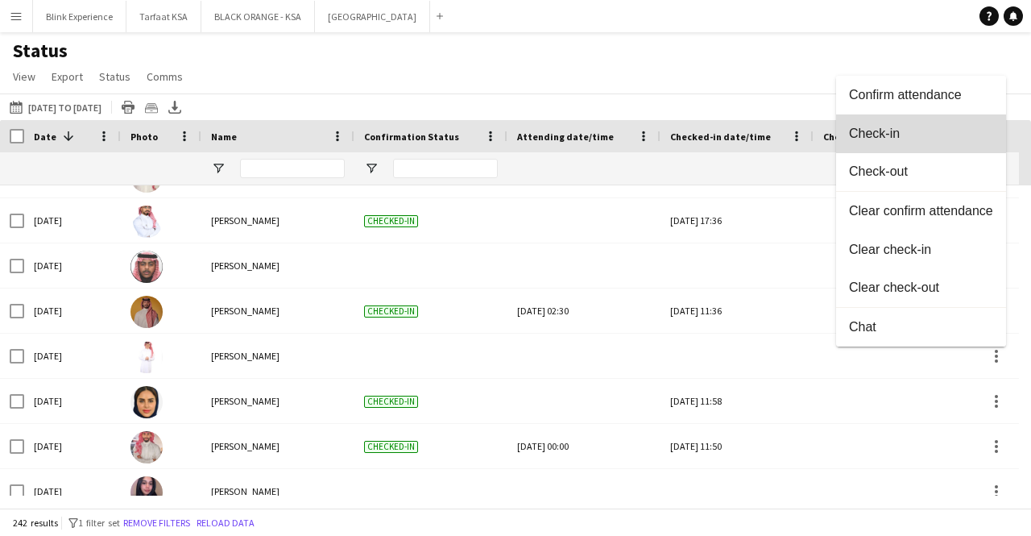
click at [938, 131] on span "Check-in" at bounding box center [921, 133] width 144 height 14
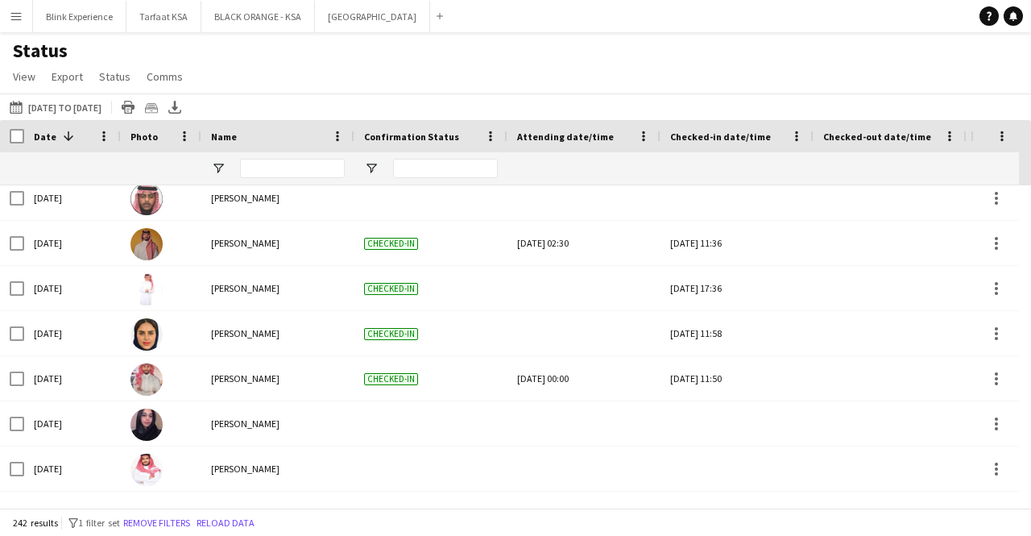
scroll to position [644, 0]
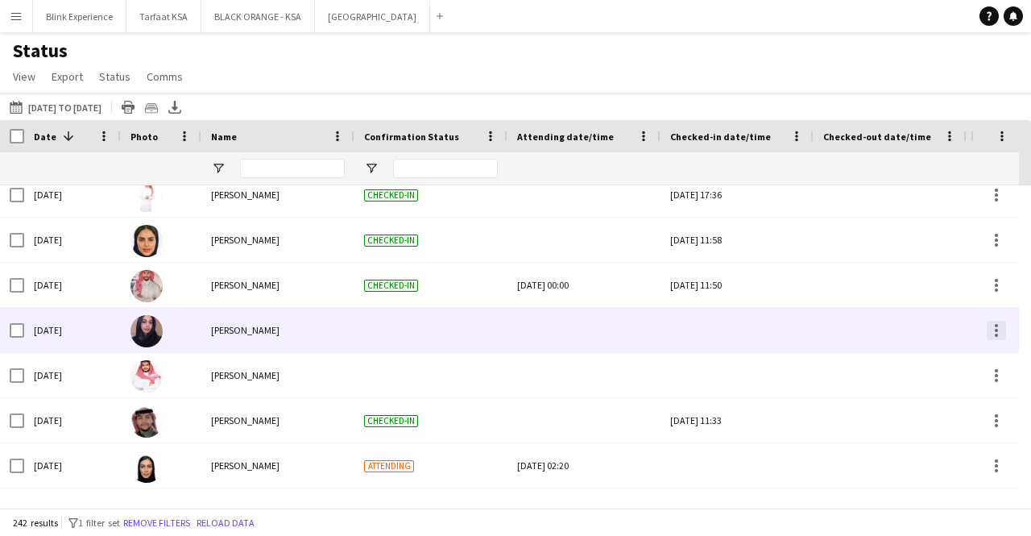
click at [997, 329] on div at bounding box center [996, 330] width 3 height 3
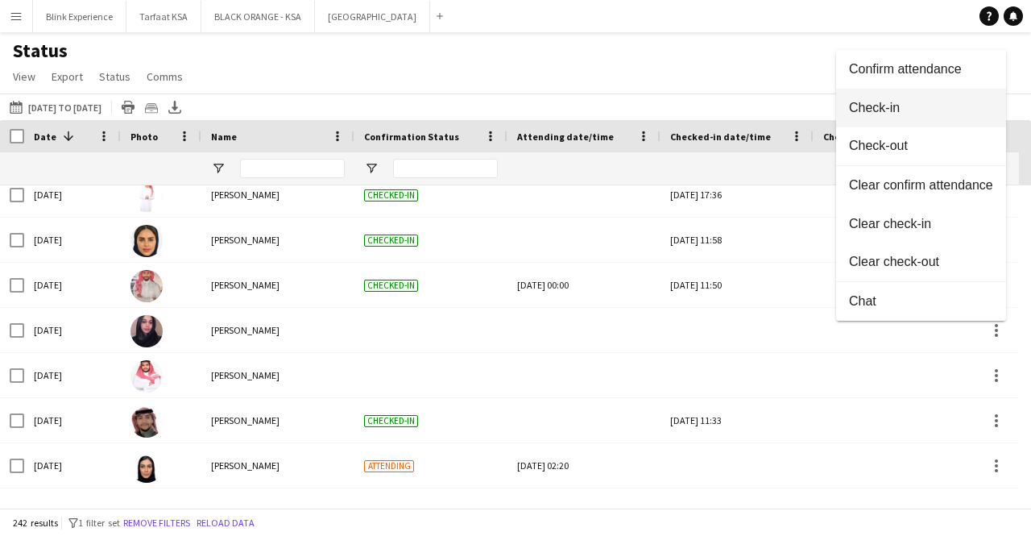
click at [925, 102] on span "Check-in" at bounding box center [921, 108] width 144 height 14
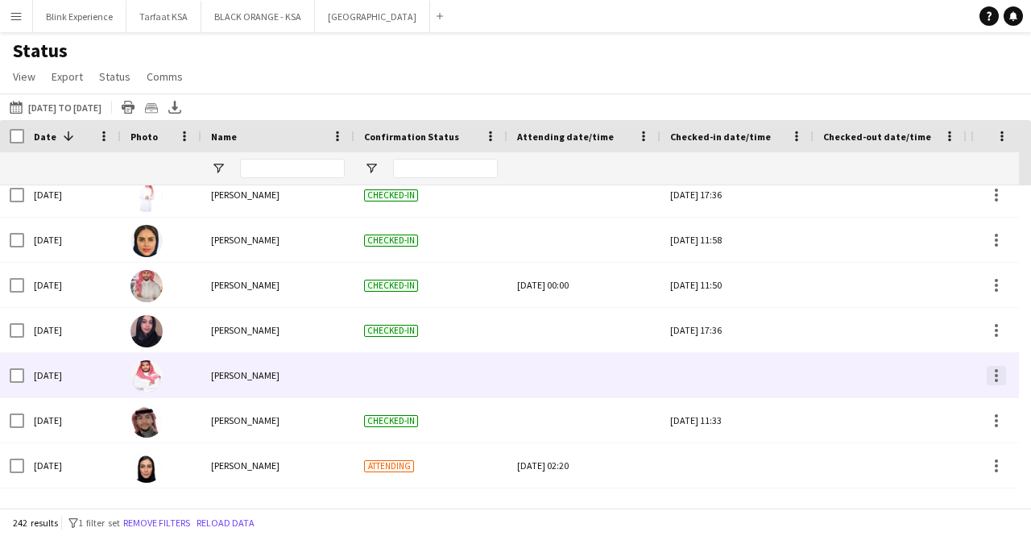
click at [997, 378] on div at bounding box center [996, 375] width 19 height 19
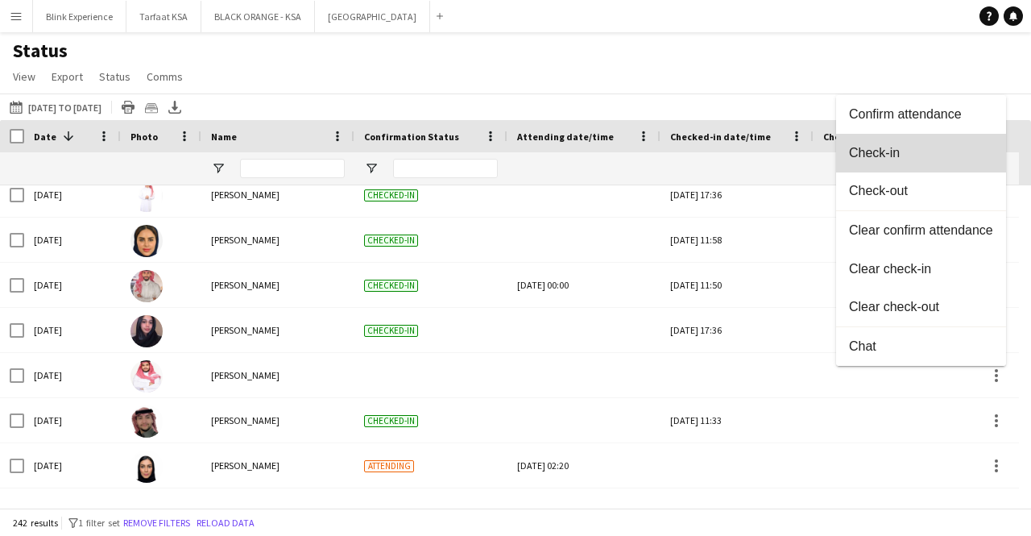
click at [875, 147] on span "Check-in" at bounding box center [921, 153] width 144 height 14
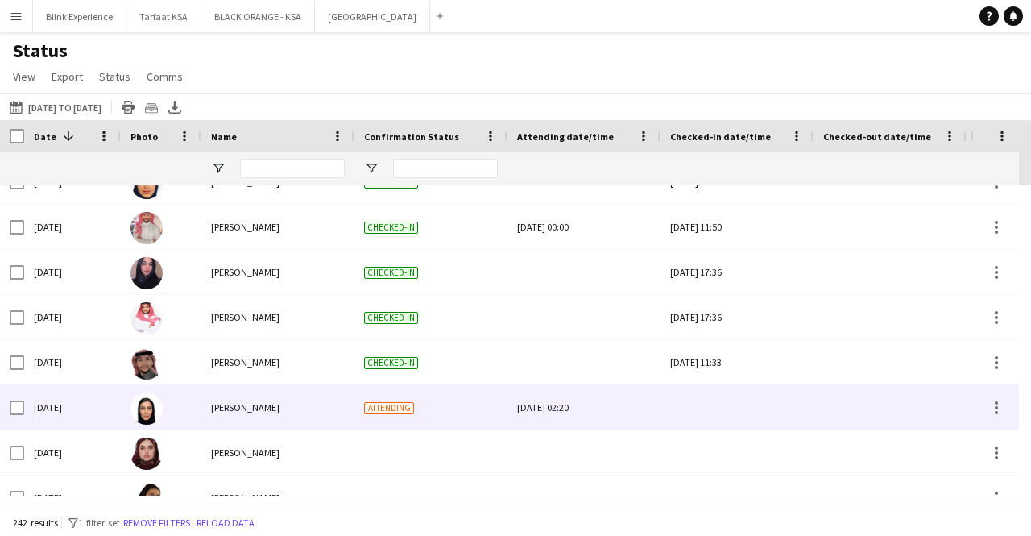
scroll to position [725, 0]
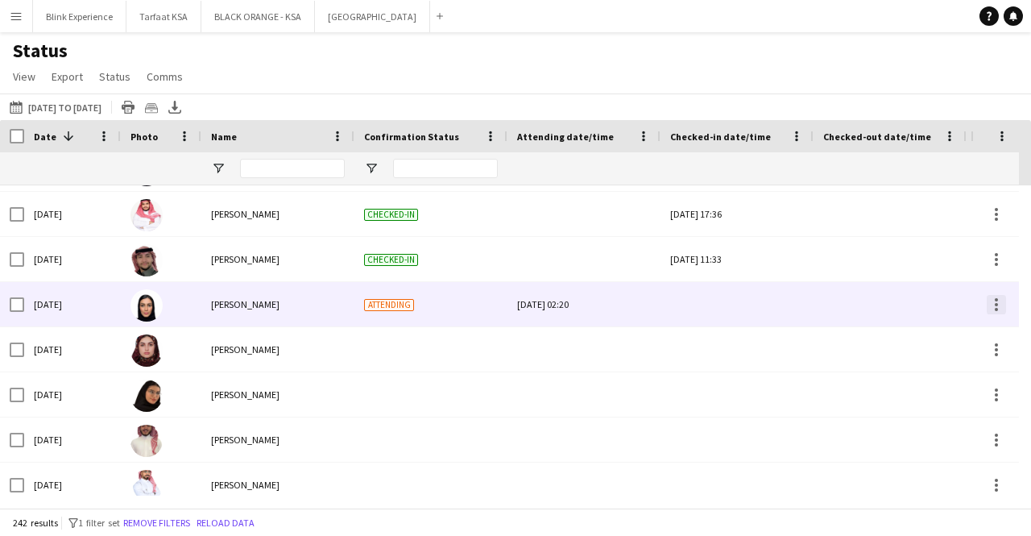
click at [1005, 311] on div at bounding box center [996, 304] width 19 height 19
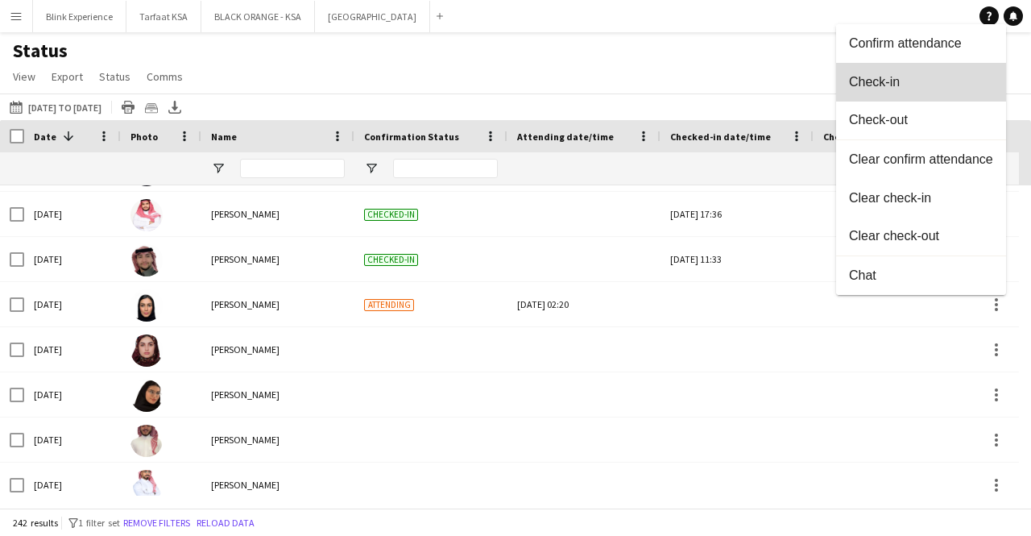
click at [917, 83] on span "Check-in" at bounding box center [921, 82] width 144 height 14
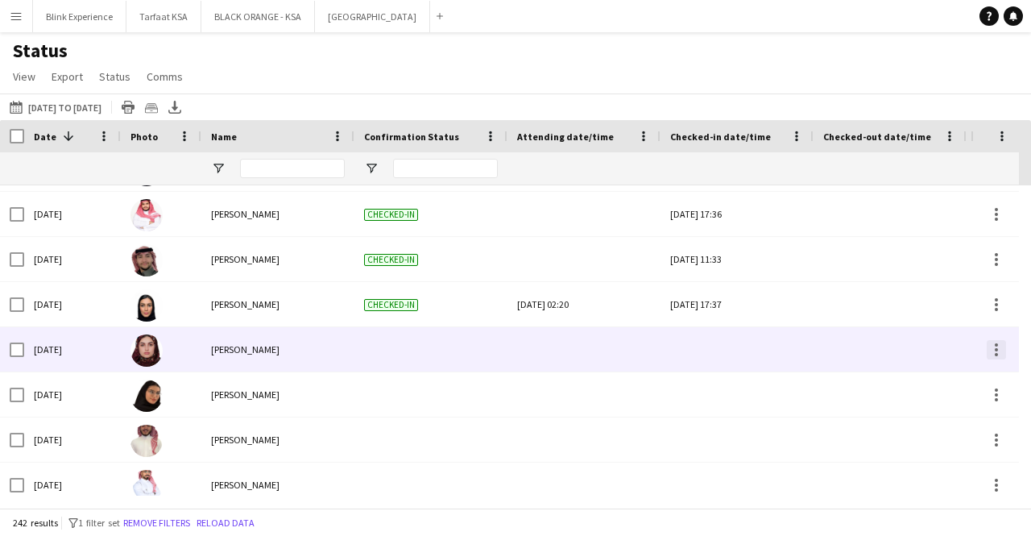
click at [993, 346] on div at bounding box center [996, 349] width 19 height 19
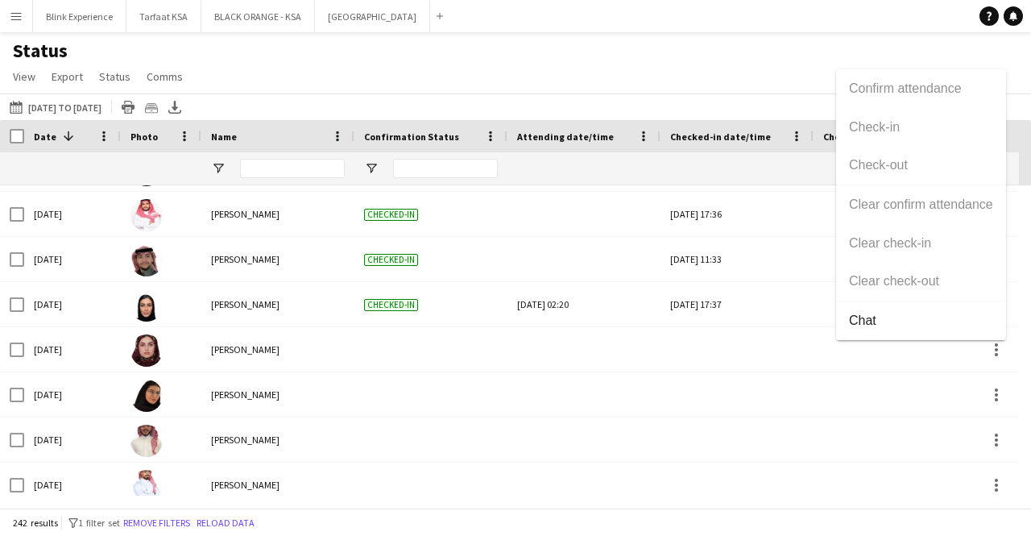
click at [994, 393] on div at bounding box center [515, 268] width 1031 height 536
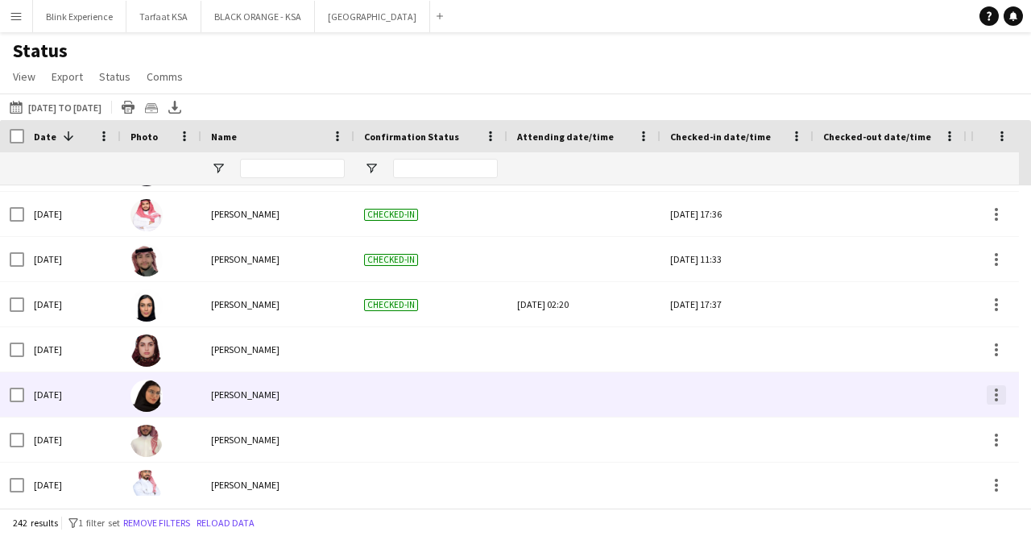
click at [997, 390] on div at bounding box center [996, 389] width 3 height 3
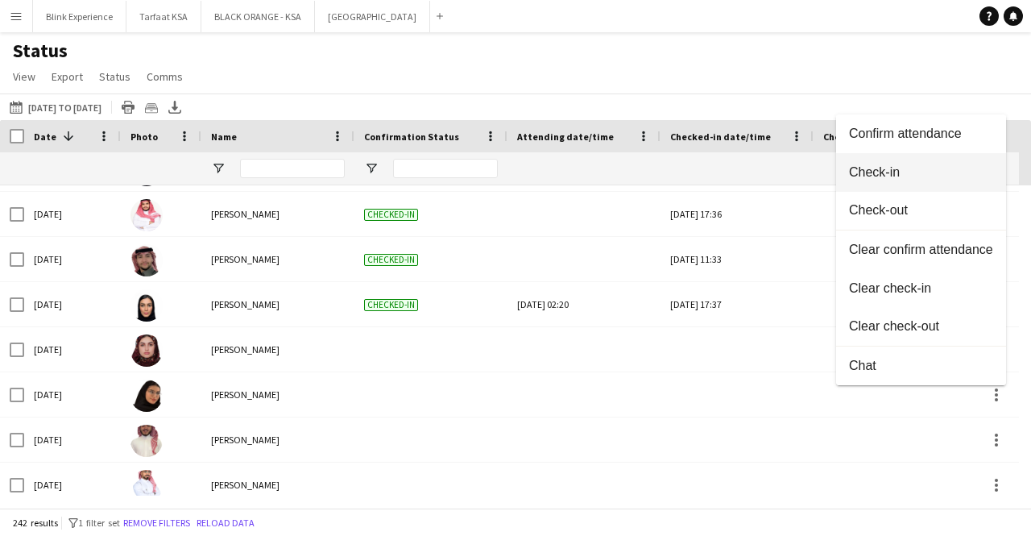
click at [884, 180] on button "Check-in" at bounding box center [921, 172] width 170 height 39
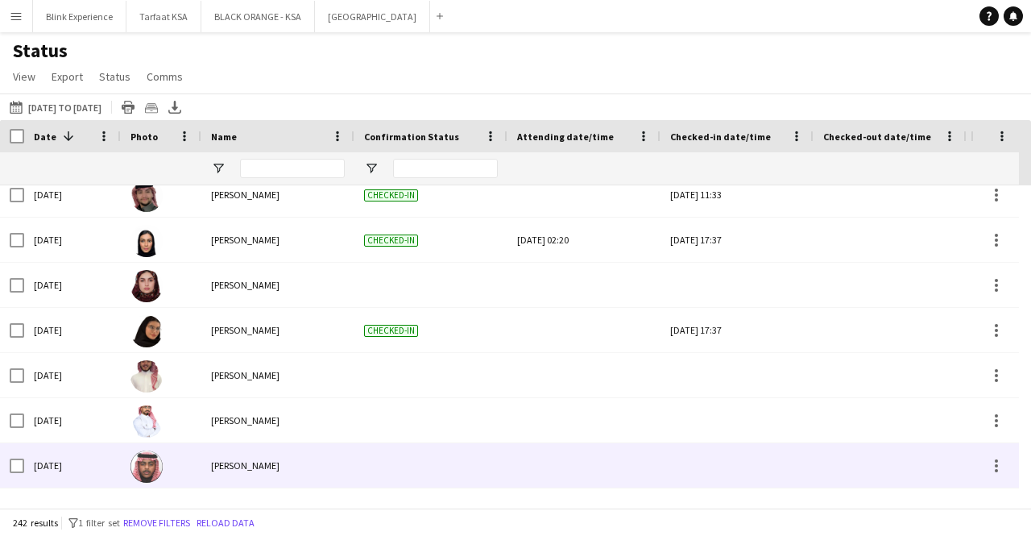
scroll to position [967, 0]
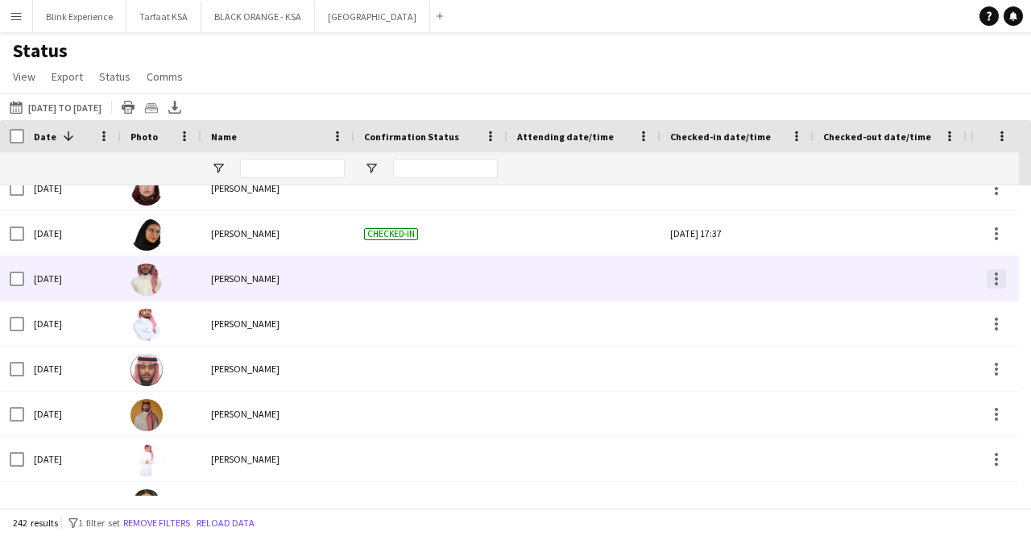
click at [991, 281] on div at bounding box center [996, 278] width 19 height 19
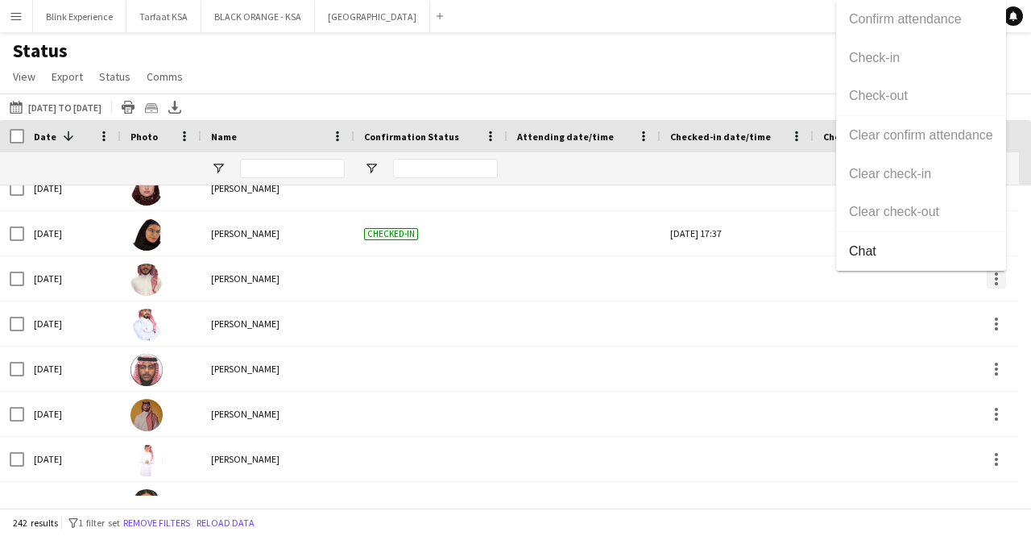
click at [991, 281] on div at bounding box center [515, 268] width 1031 height 536
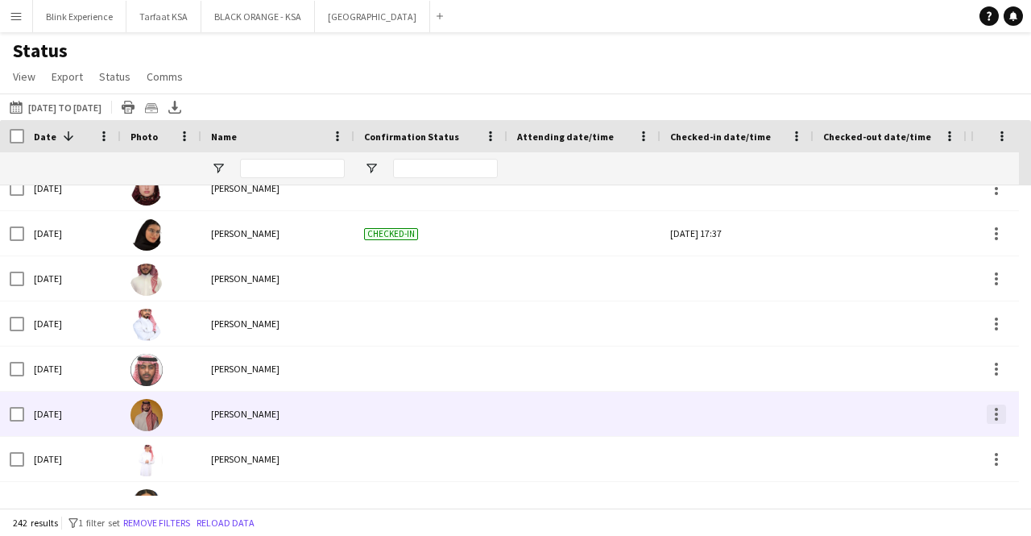
click at [989, 409] on div at bounding box center [996, 413] width 19 height 19
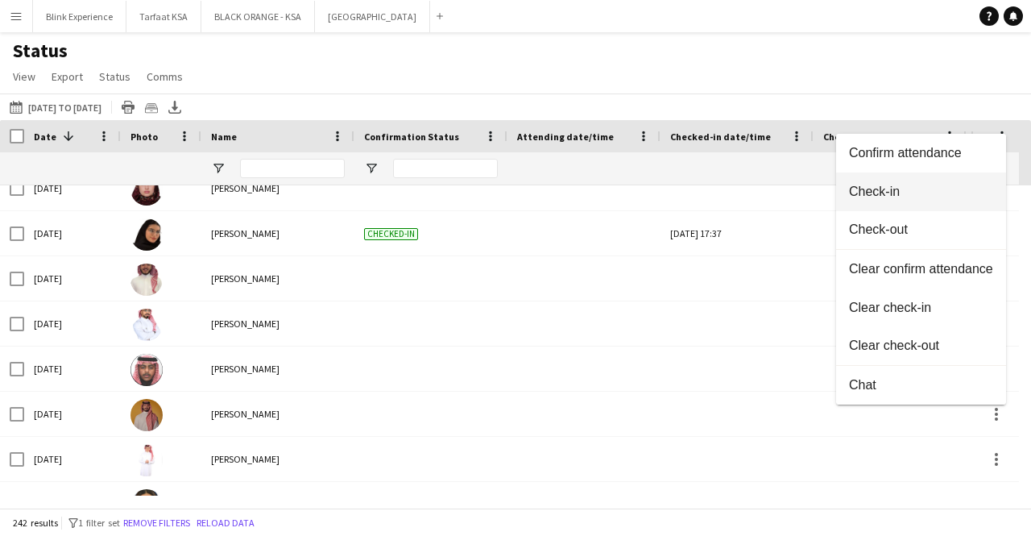
click at [874, 191] on span "Check-in" at bounding box center [921, 191] width 144 height 14
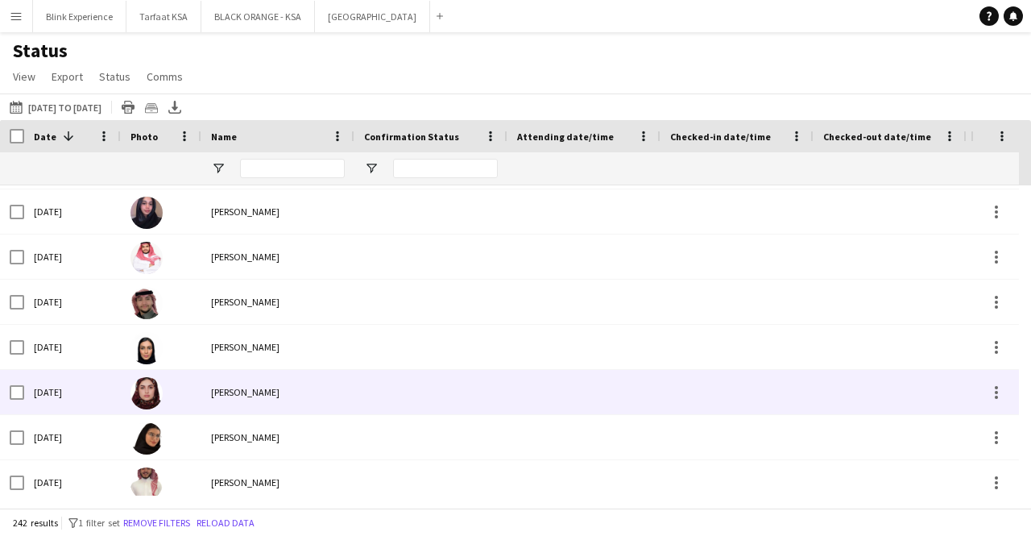
scroll to position [2497, 0]
